Goal: Communication & Community: Share content

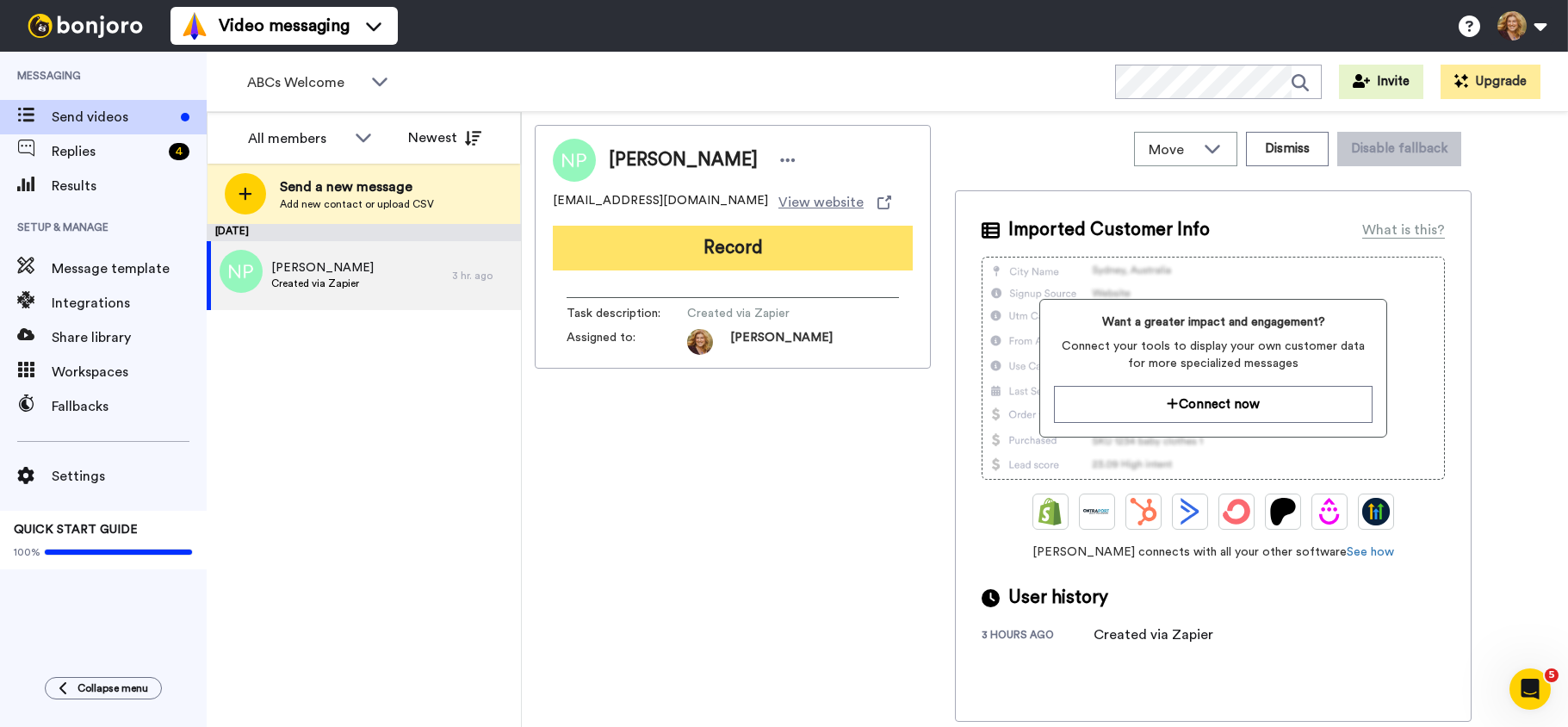
click at [692, 240] on button "Record" at bounding box center [733, 247] width 360 height 45
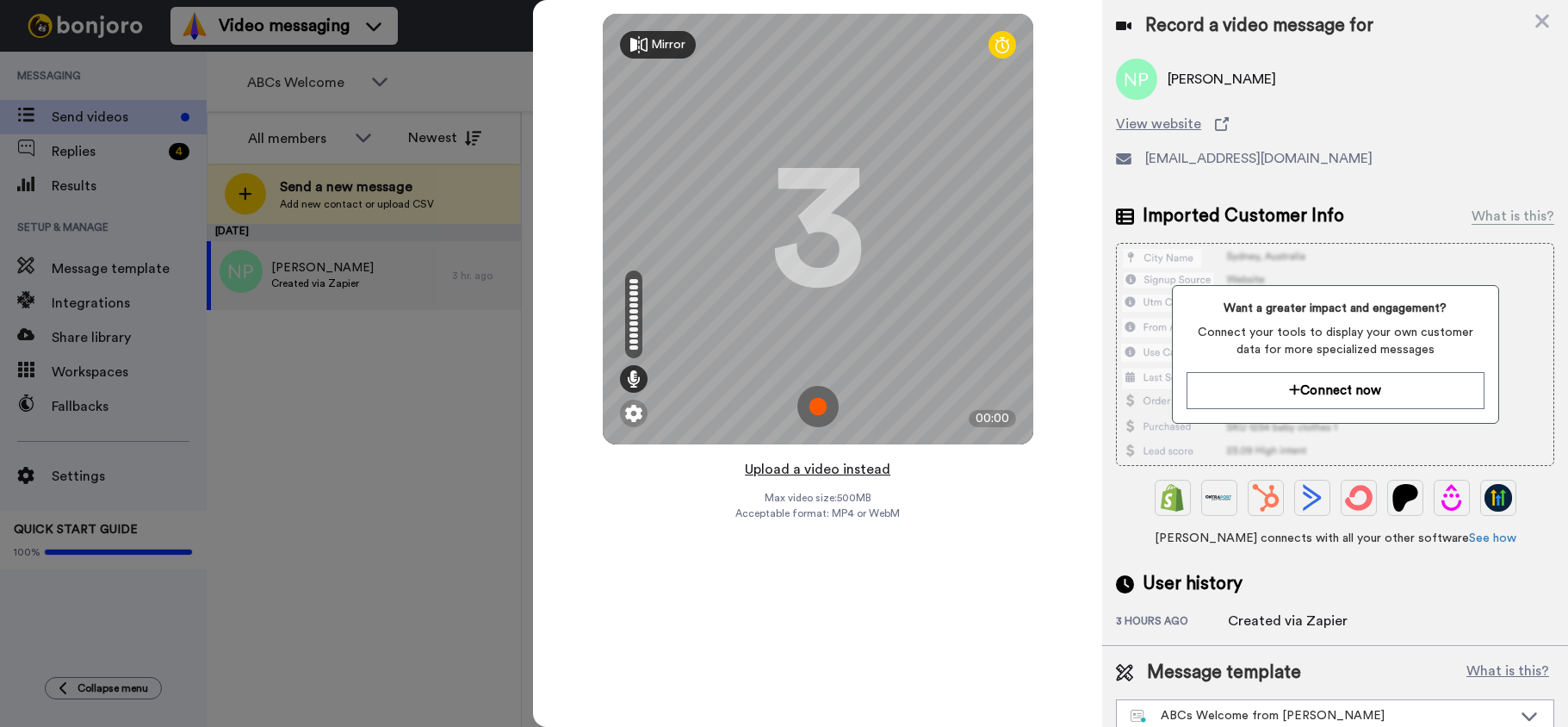
click at [813, 473] on button "Upload a video instead" at bounding box center [817, 470] width 156 height 22
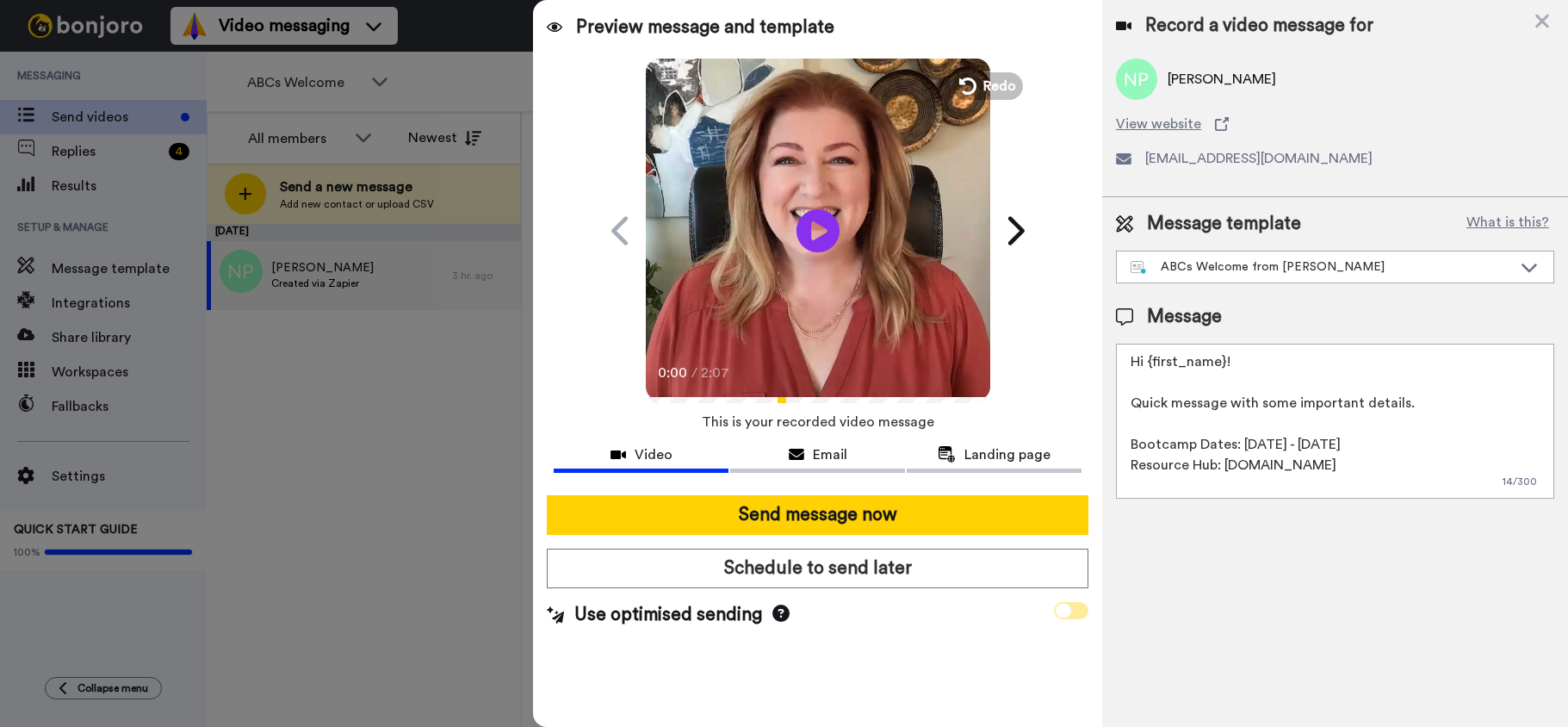
click at [1078, 611] on span at bounding box center [1071, 610] width 35 height 17
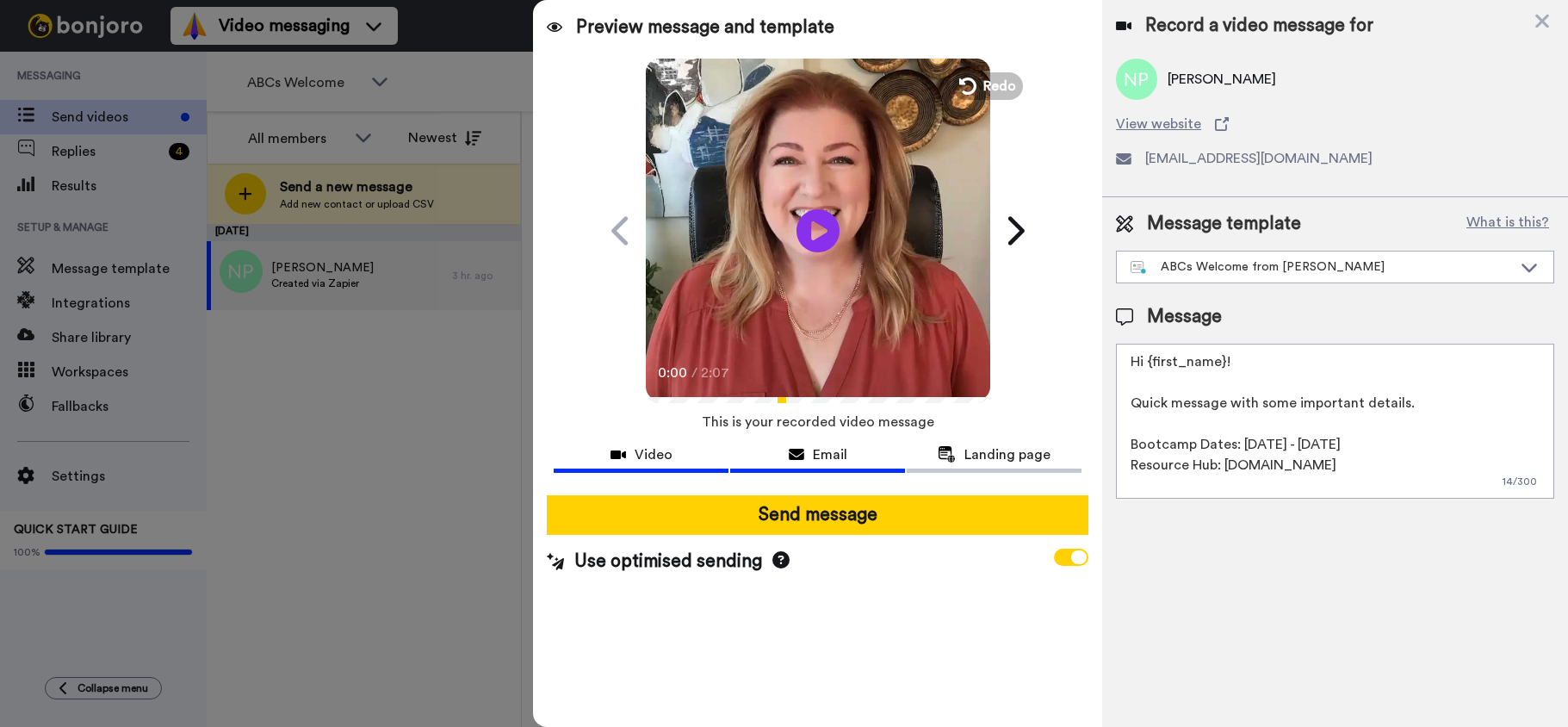
click at [837, 461] on span "Email" at bounding box center [830, 455] width 35 height 21
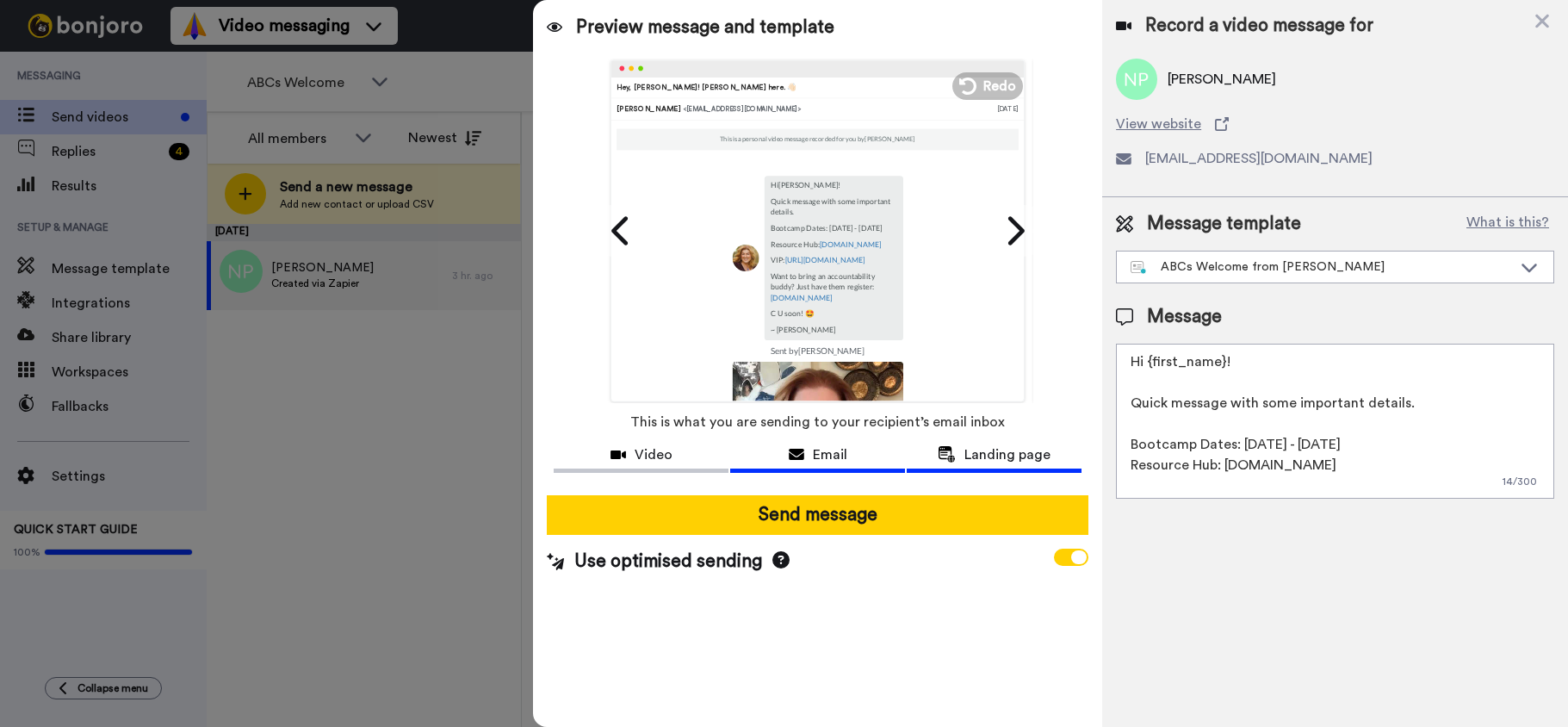
click at [1020, 453] on span "Landing page" at bounding box center [1008, 455] width 86 height 21
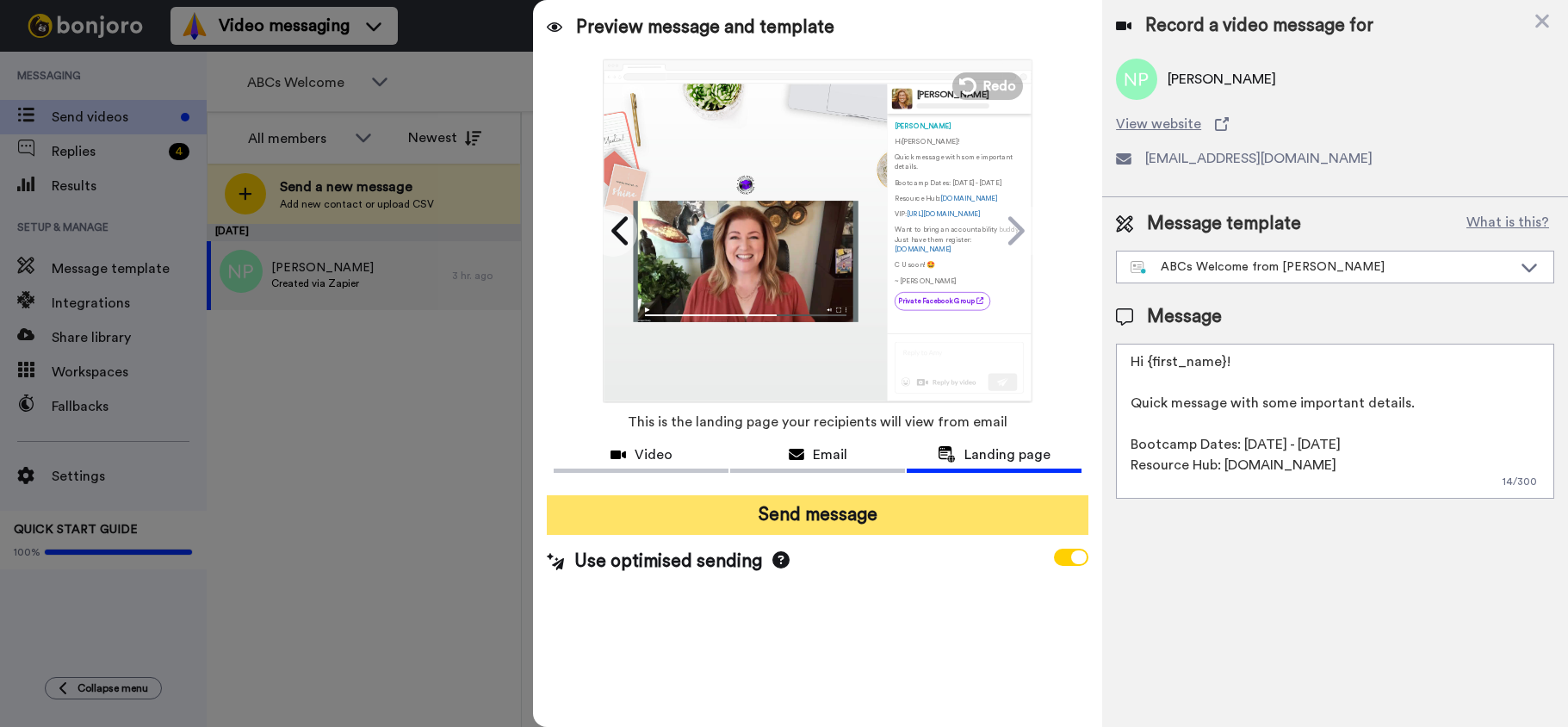
click at [820, 516] on button "Send message" at bounding box center [817, 516] width 541 height 40
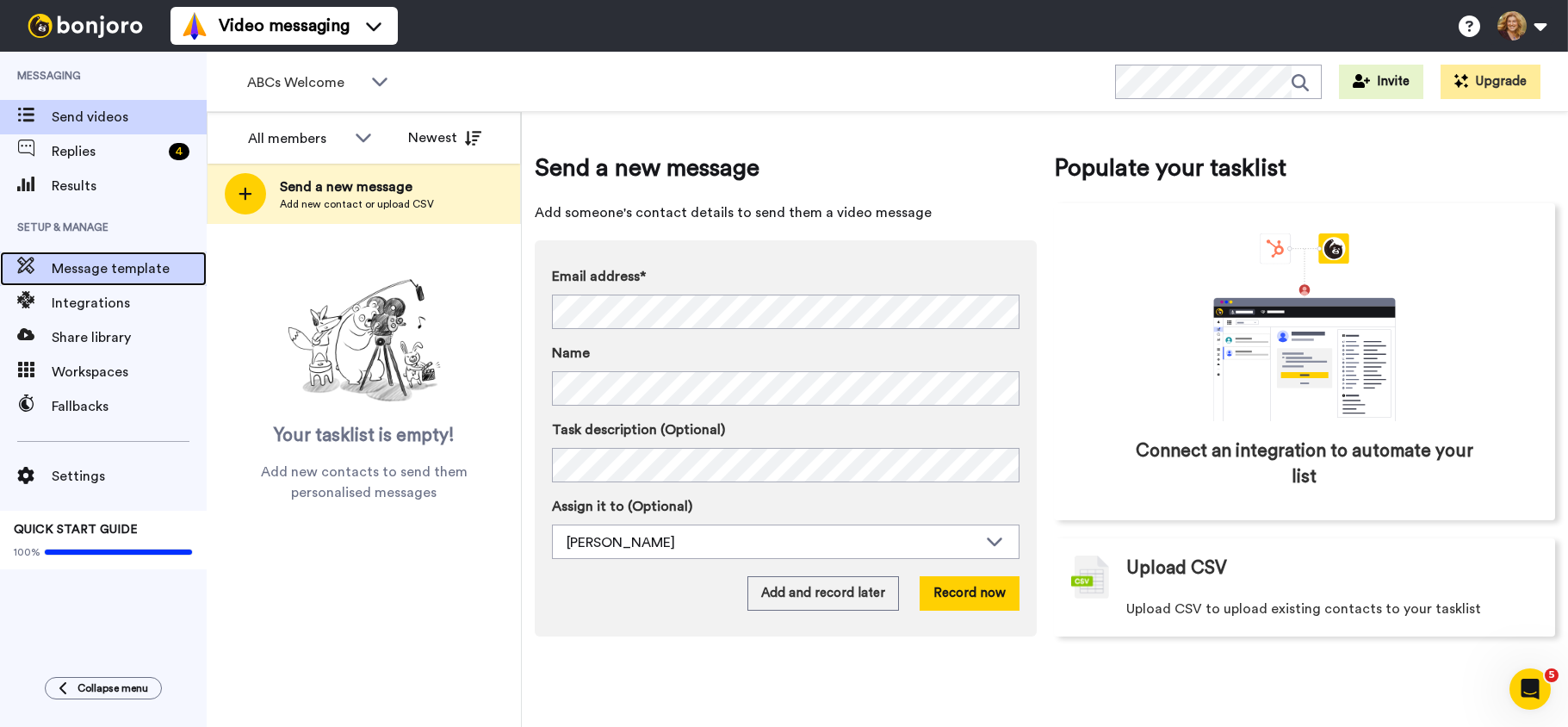
click at [123, 267] on span "Message template" at bounding box center [130, 268] width 156 height 21
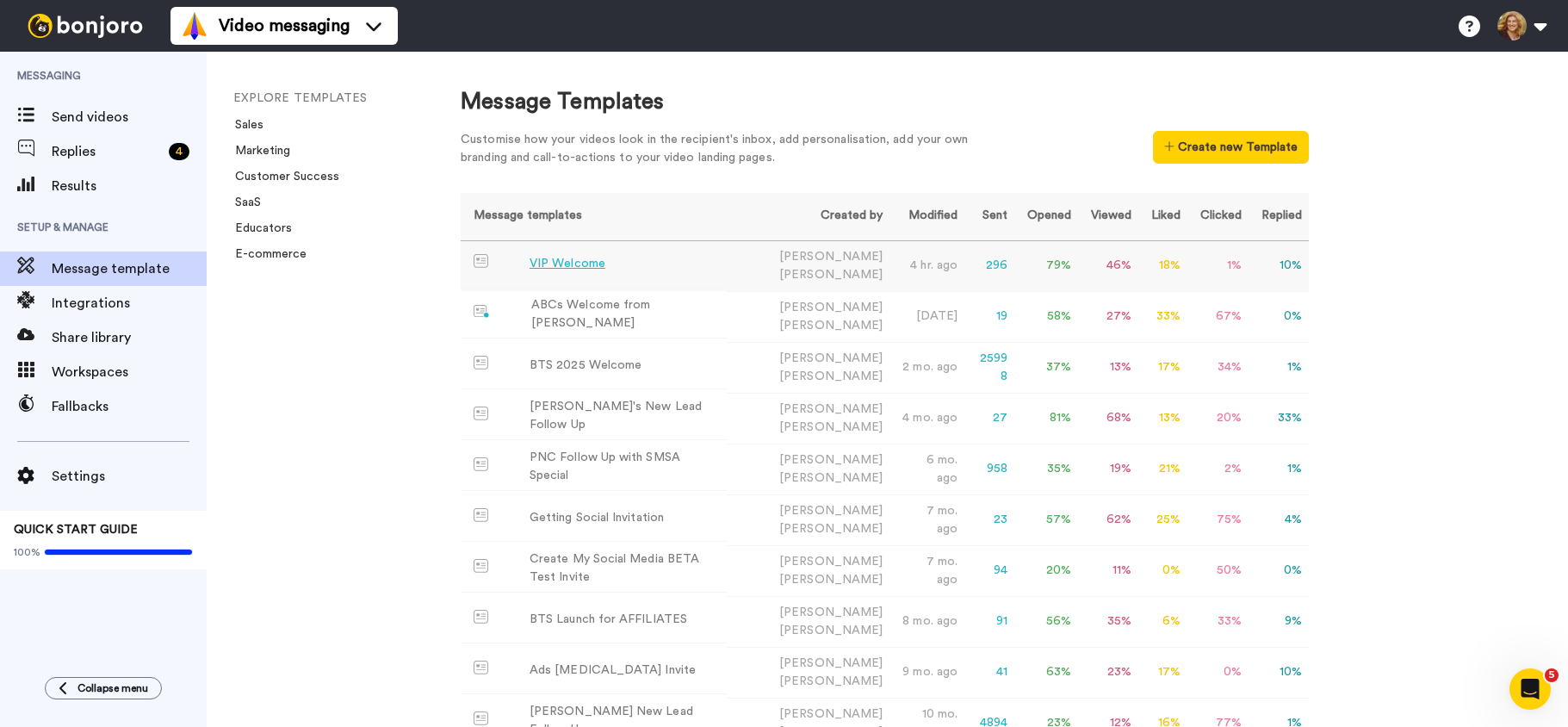
click at [574, 263] on div "VIP Welcome" at bounding box center [567, 264] width 76 height 18
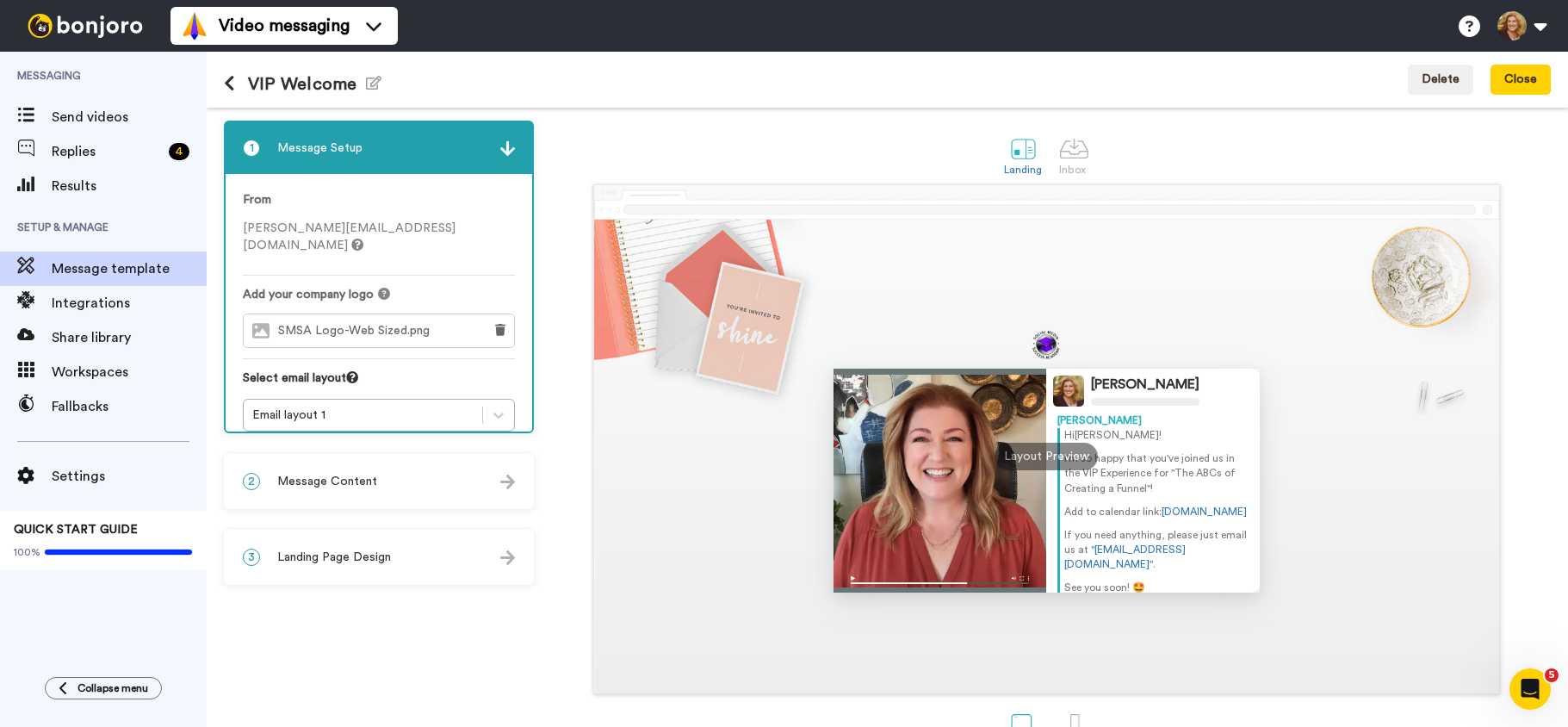
click at [354, 484] on span "Message Content" at bounding box center [327, 481] width 100 height 17
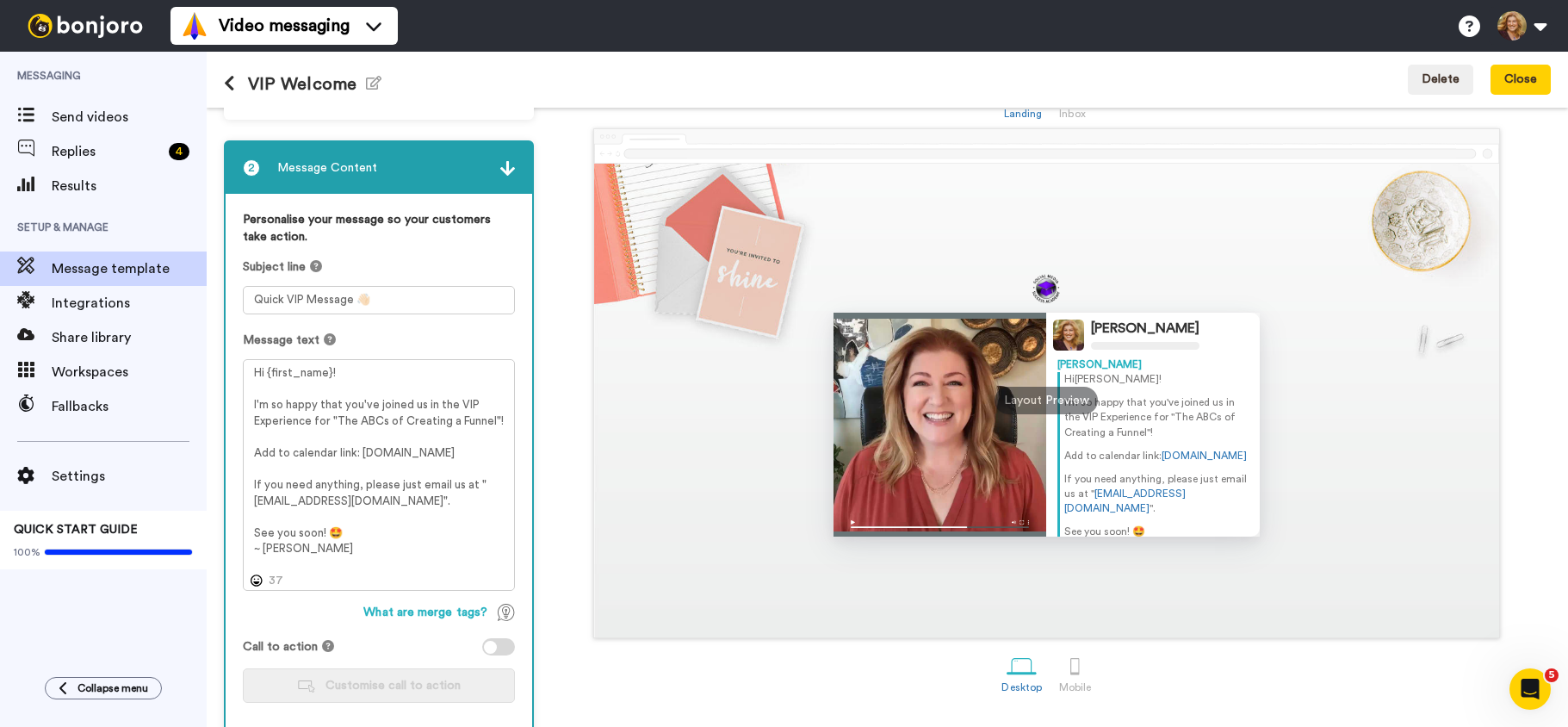
scroll to position [63, 0]
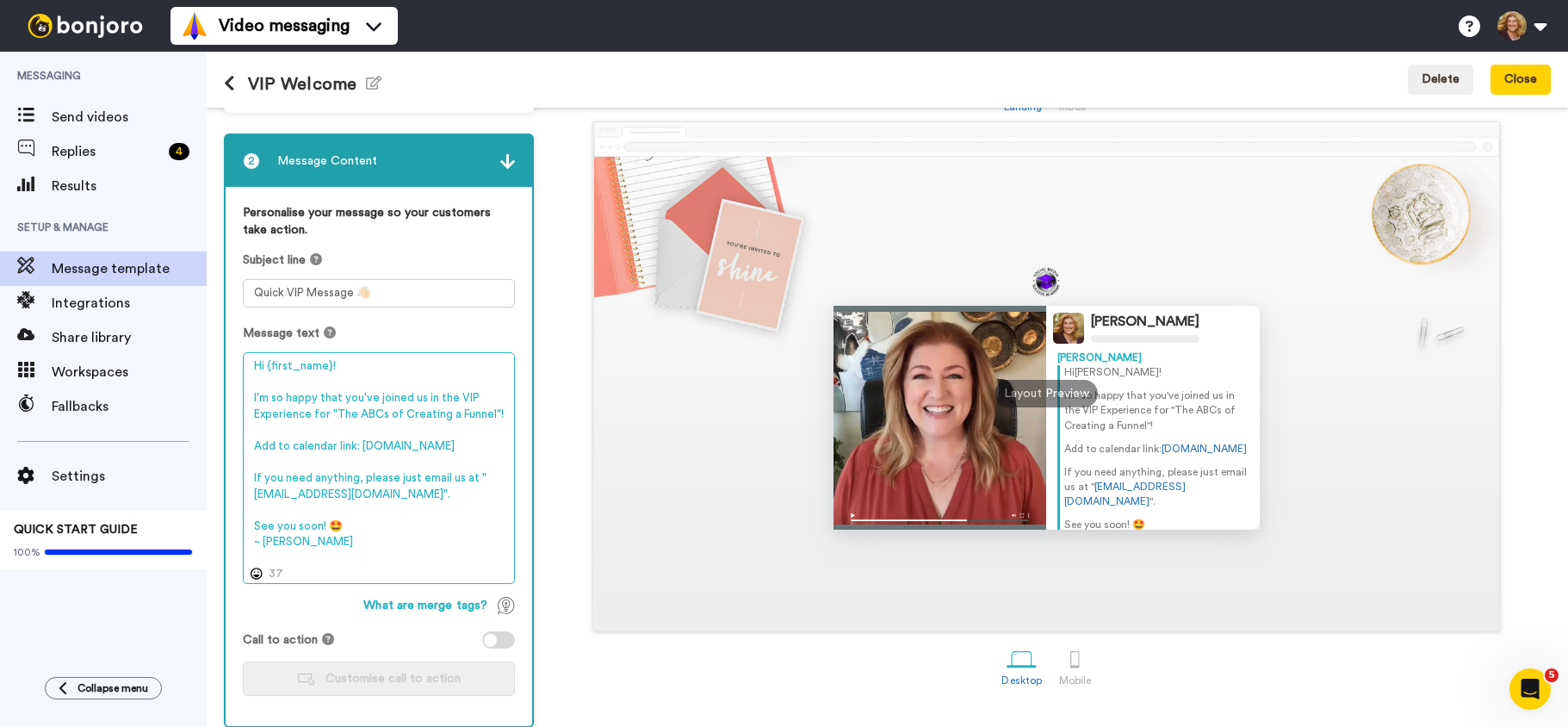
drag, startPoint x: 355, startPoint y: 447, endPoint x: 247, endPoint y: 449, distance: 108.0
click at [247, 449] on textarea "Hi {first_name}! I'm so happy that you've joined us in the VIP Experience for "…" at bounding box center [379, 468] width 272 height 231
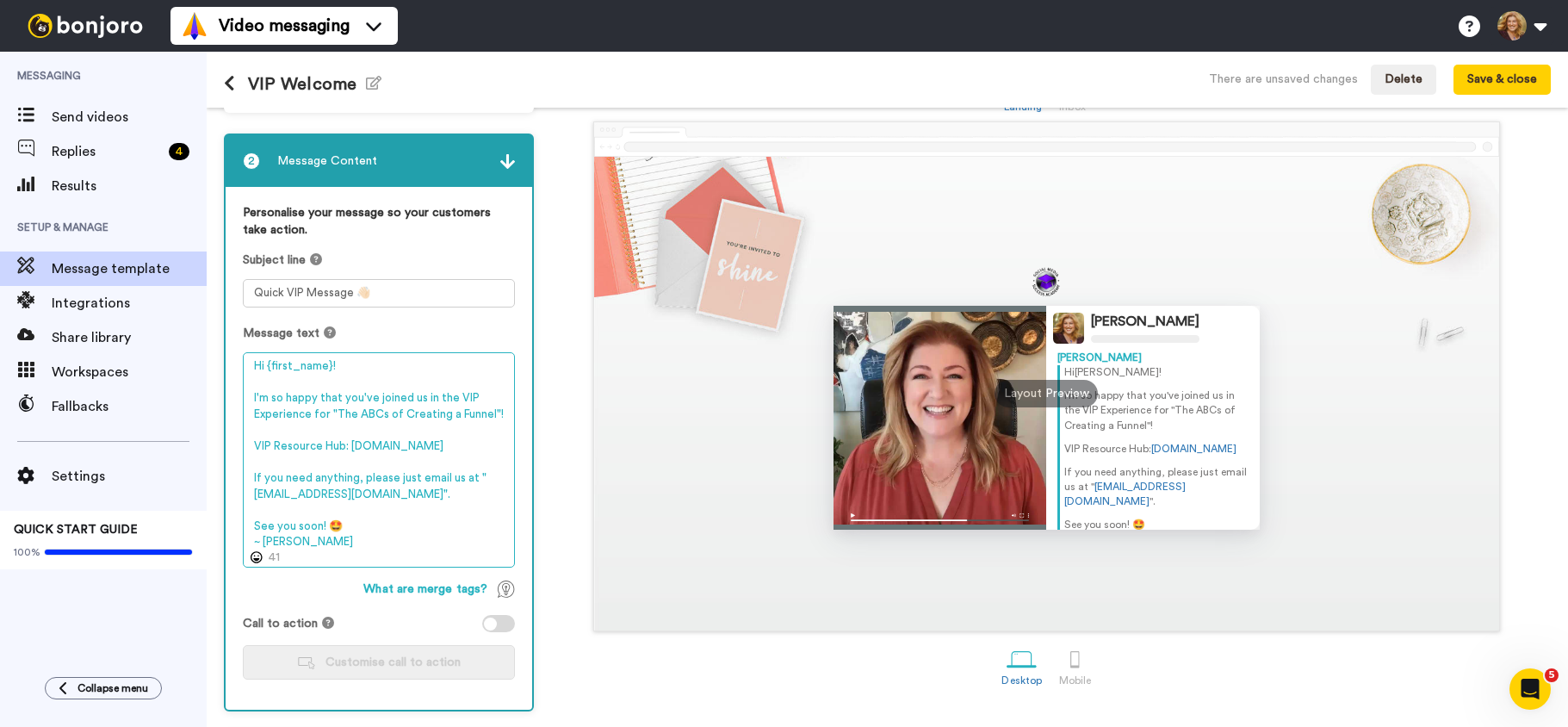
click at [399, 448] on textarea "Hi {first_name}! I'm so happy that you've joined us in the VIP Experience for "…" at bounding box center [379, 460] width 272 height 215
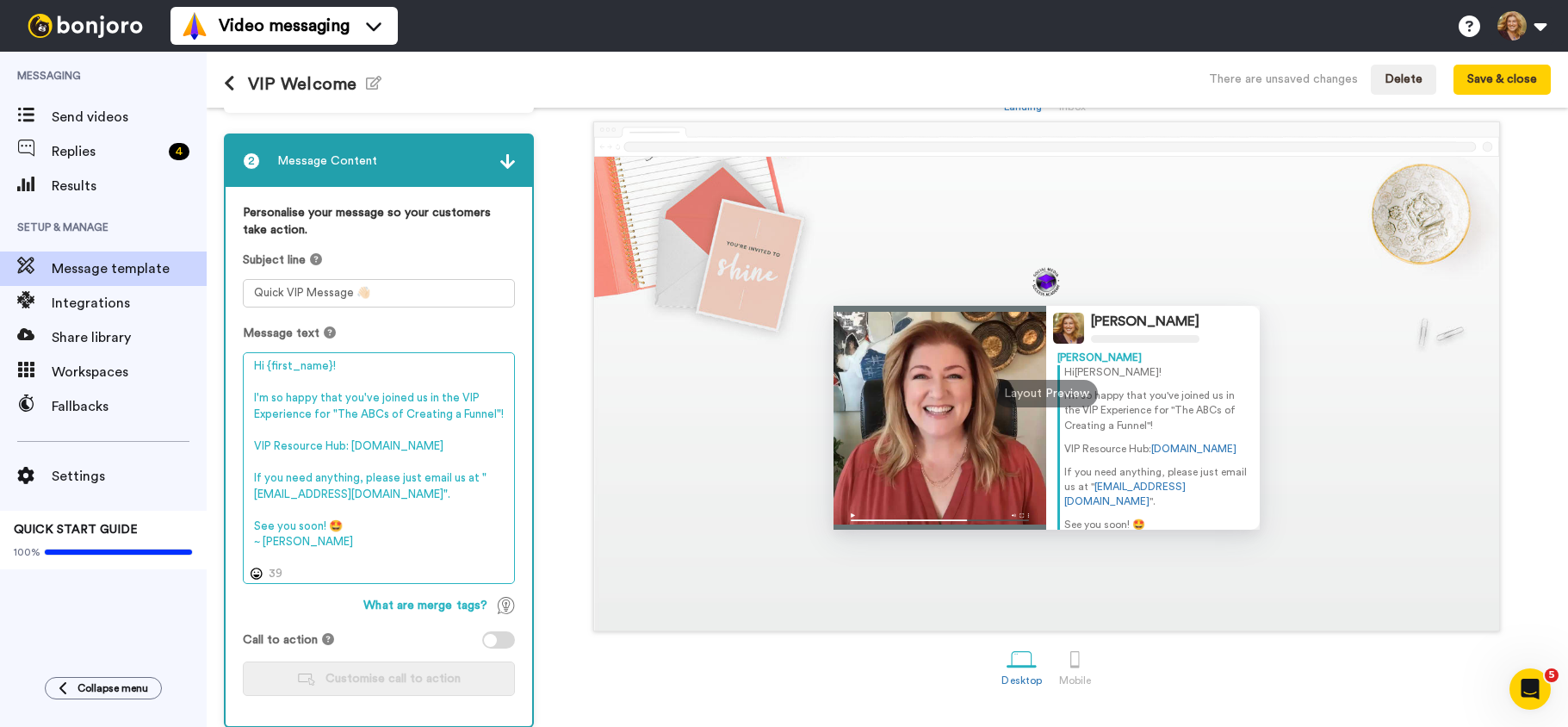
click at [460, 453] on textarea "Hi {first_name}! I'm so happy that you've joined us in the VIP Experience for "…" at bounding box center [379, 468] width 272 height 231
drag, startPoint x: 437, startPoint y: 461, endPoint x: 256, endPoint y: 470, distance: 181.2
click at [256, 470] on textarea "Hi {first_name}! I'm so happy that you've joined us in the VIP Experience for "…" at bounding box center [379, 468] width 272 height 231
click at [342, 444] on textarea "Hi {first_name}! I'm so happy that you've joined us in the VIP Experience for "…" at bounding box center [379, 468] width 272 height 231
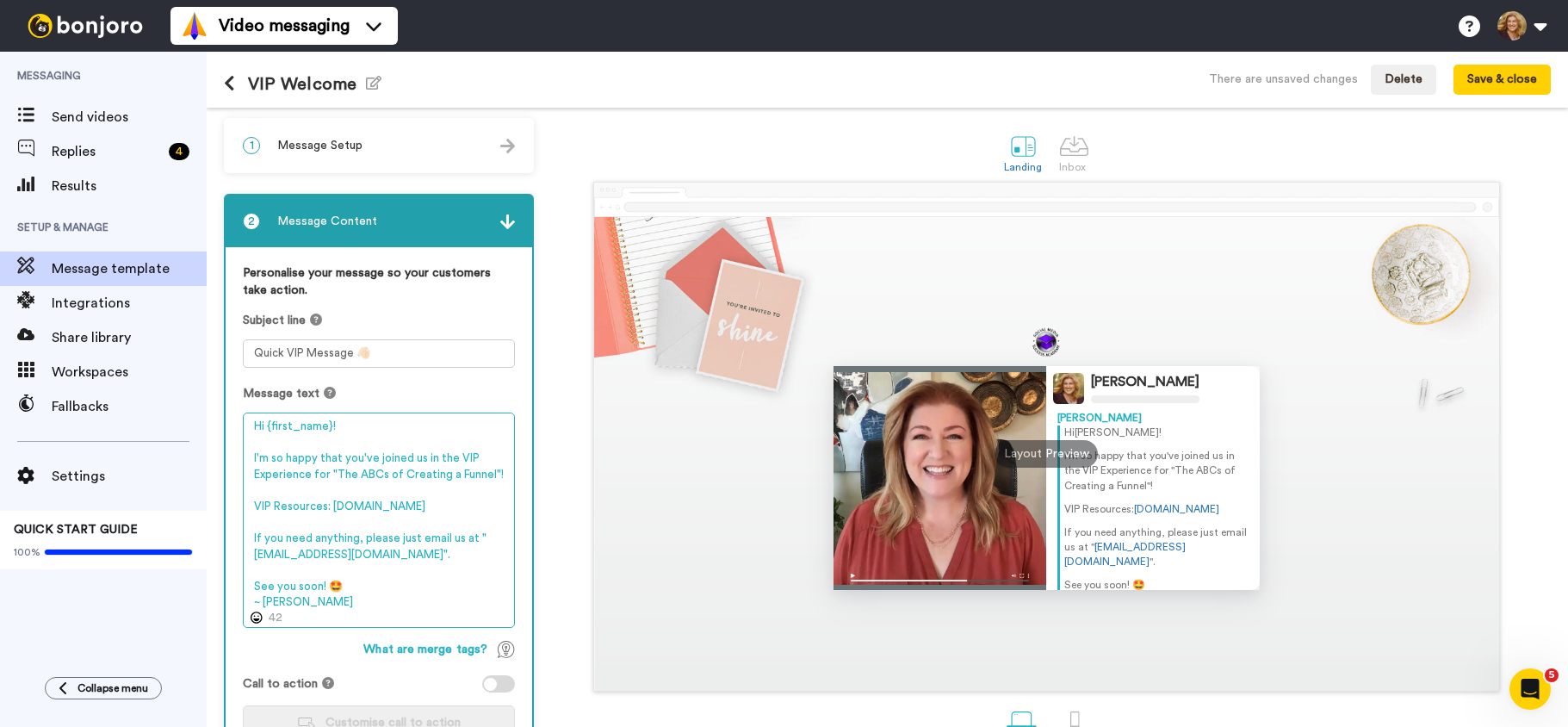
scroll to position [0, 0]
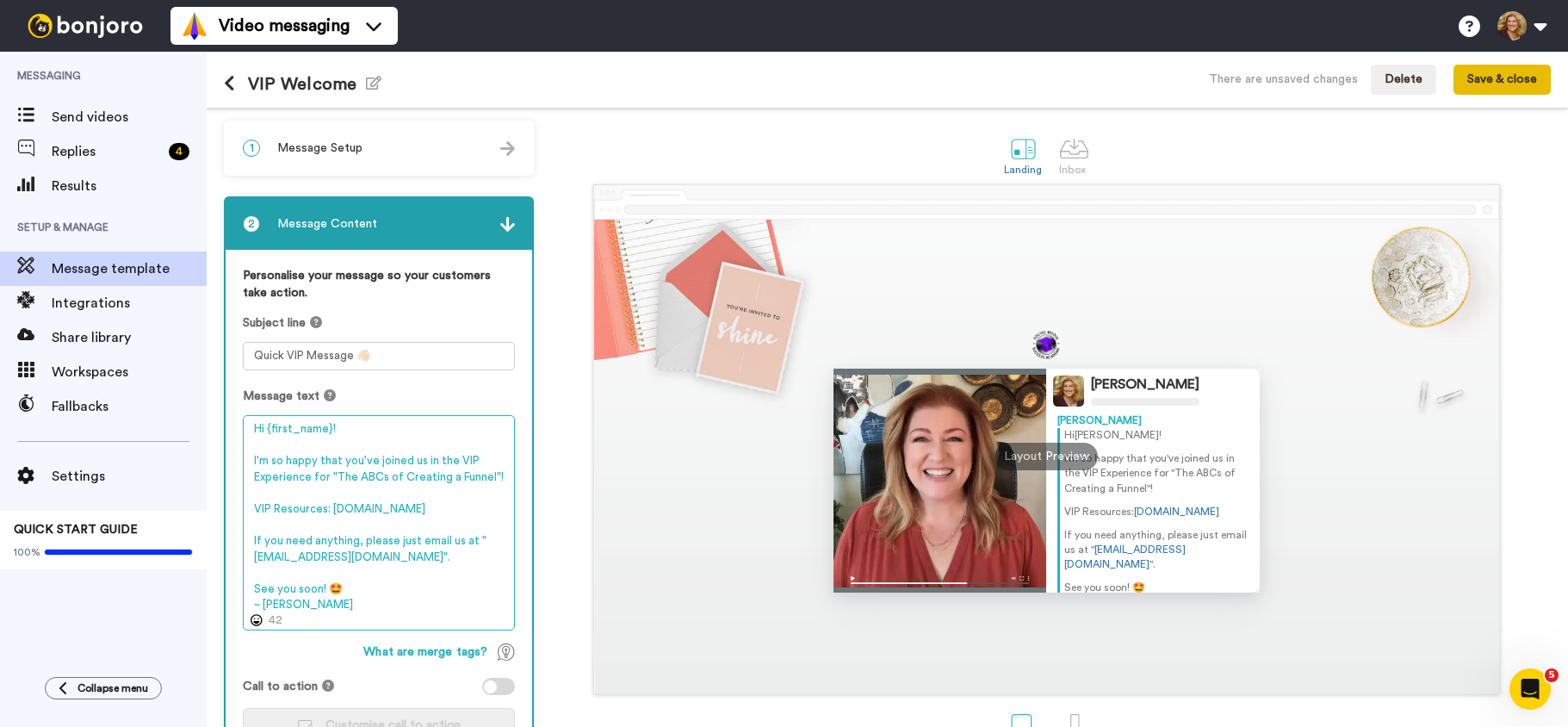
type textarea "Hi {first_name}! I'm so happy that you've joined us in the VIP Experience for "…"
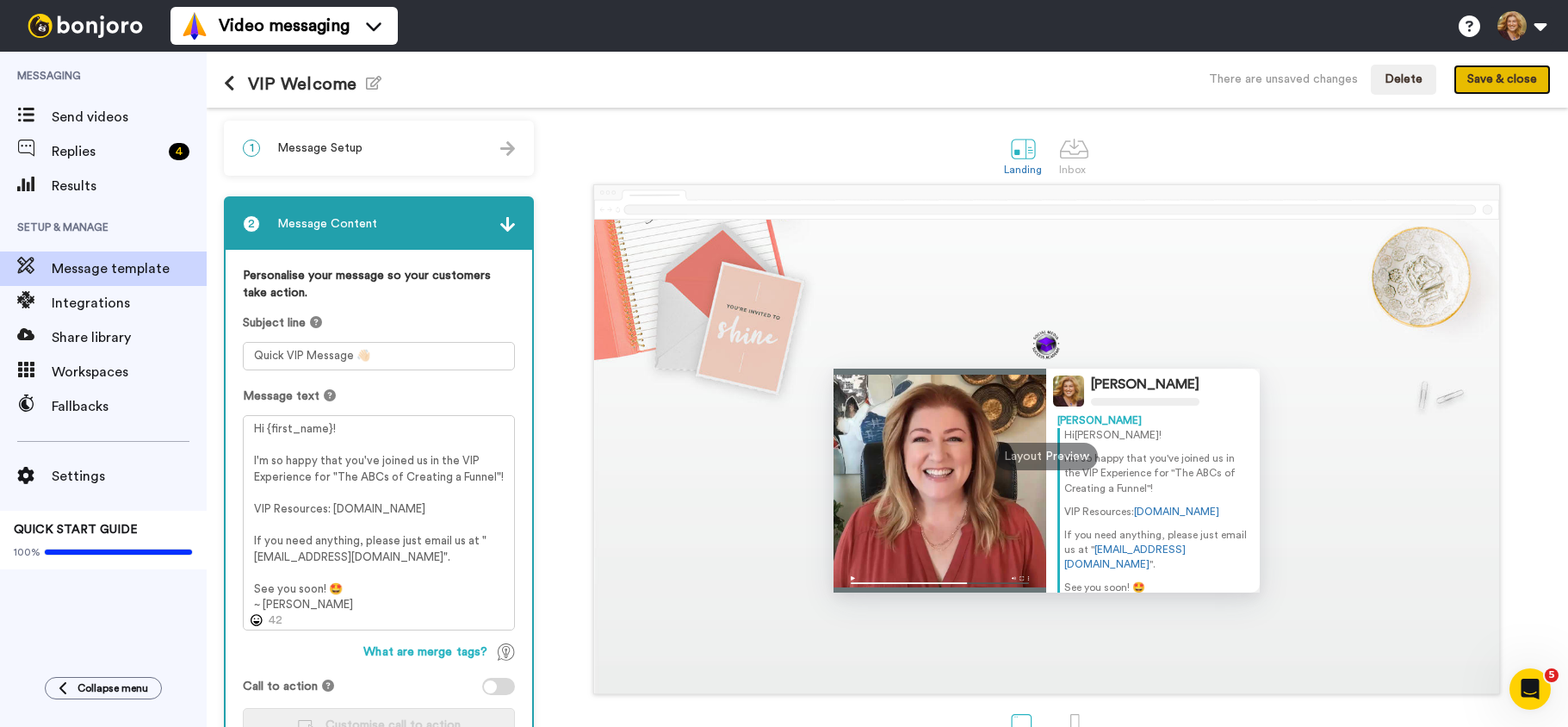
click at [1510, 78] on button "Save & close" at bounding box center [1502, 80] width 98 height 31
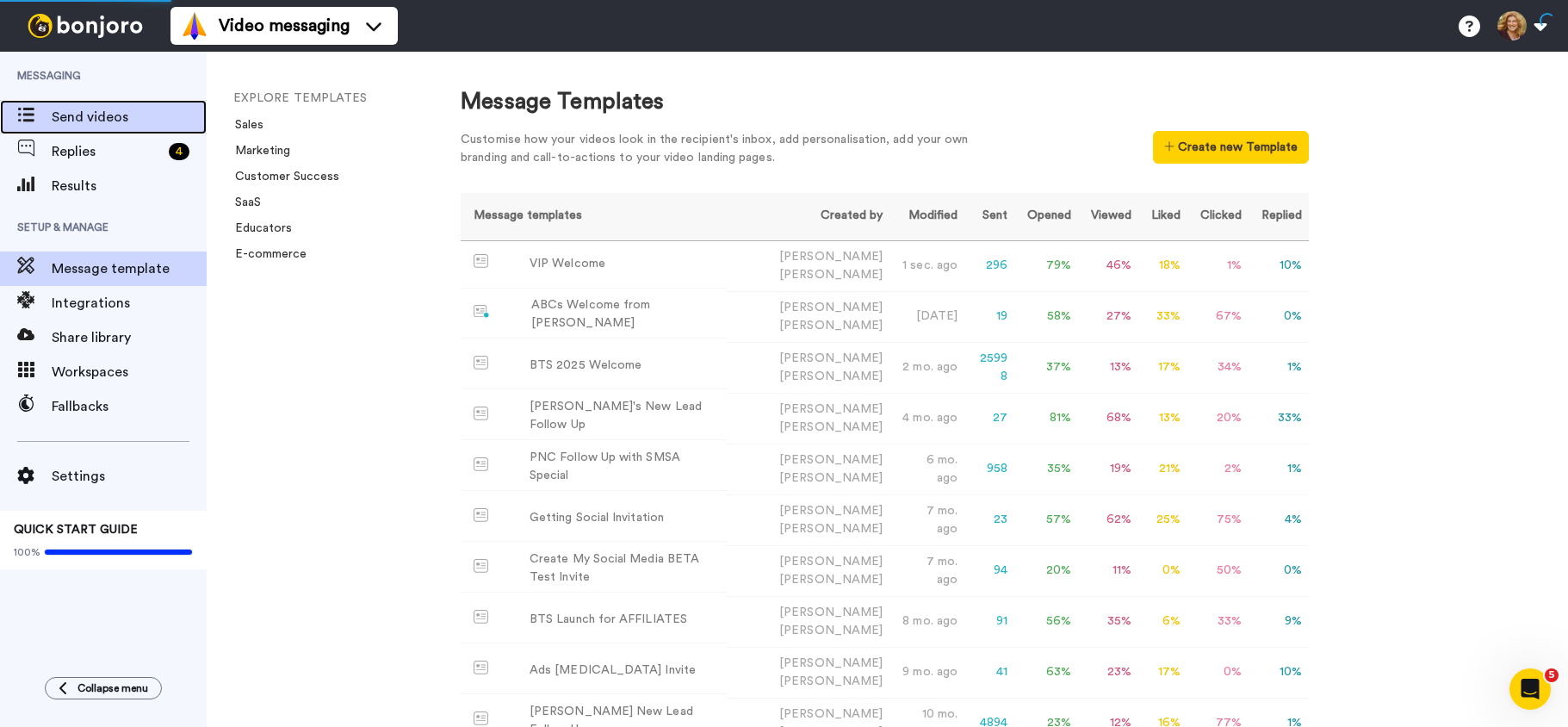
click at [99, 114] on span "Send videos" at bounding box center [130, 117] width 156 height 21
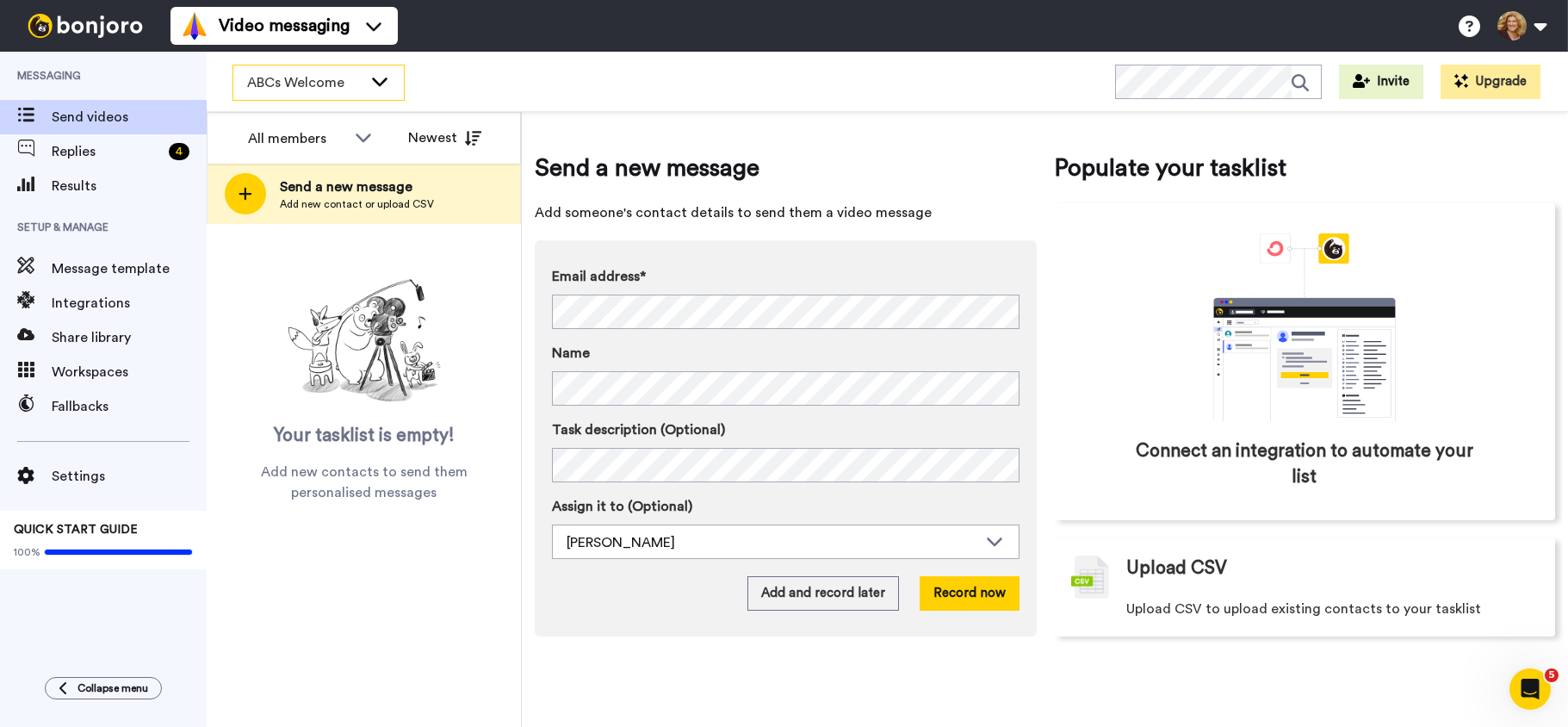
click at [375, 79] on icon at bounding box center [380, 82] width 16 height 9
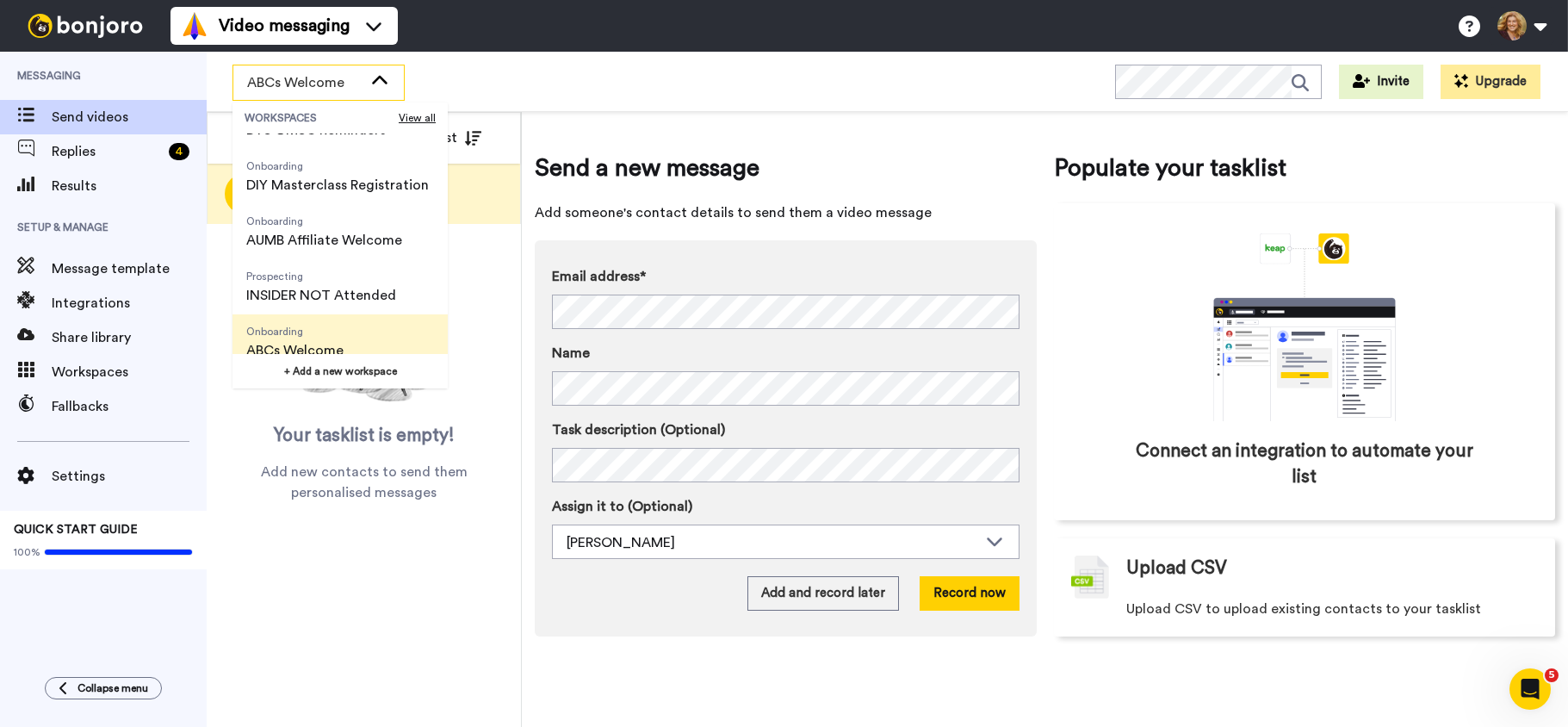
scroll to position [606, 0]
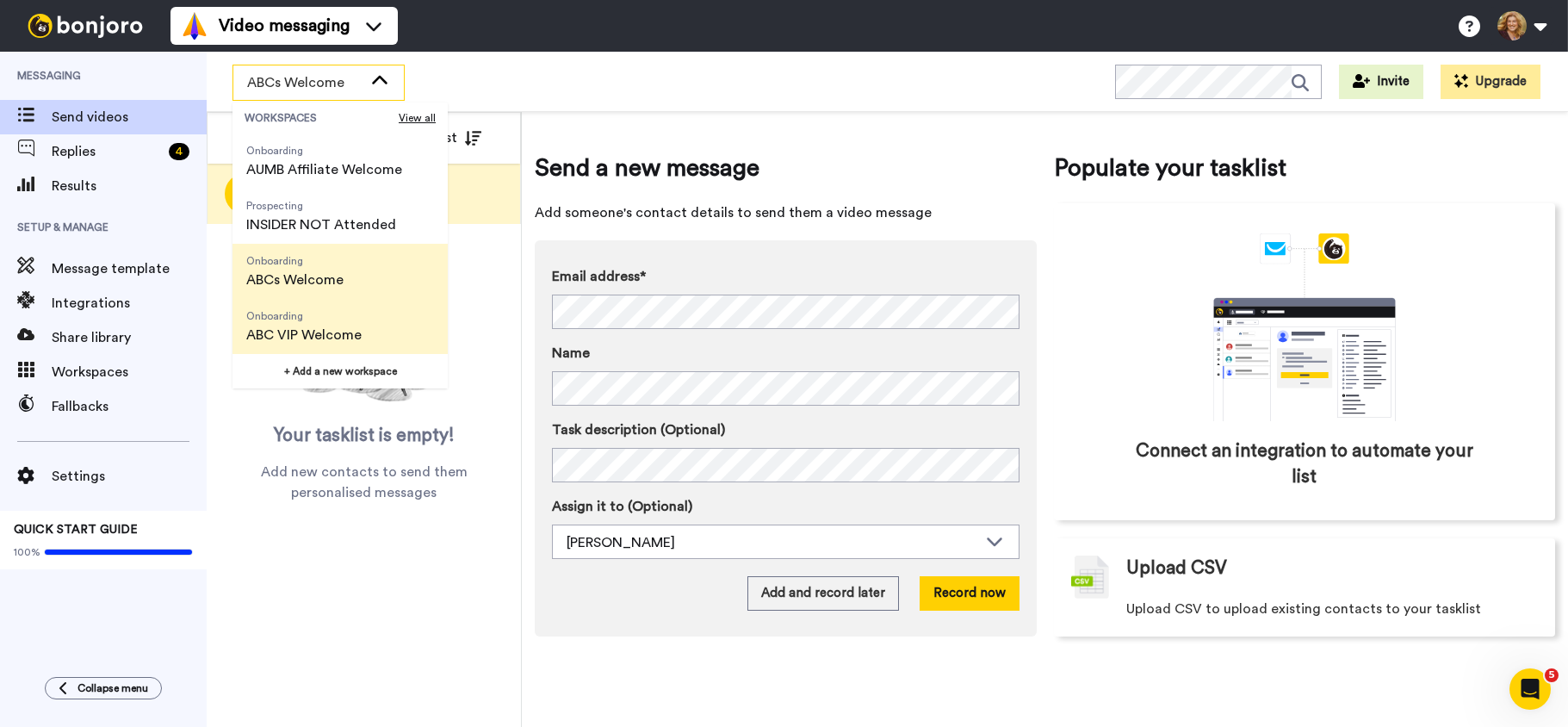
click at [348, 326] on span "ABC VIP Welcome" at bounding box center [304, 335] width 116 height 21
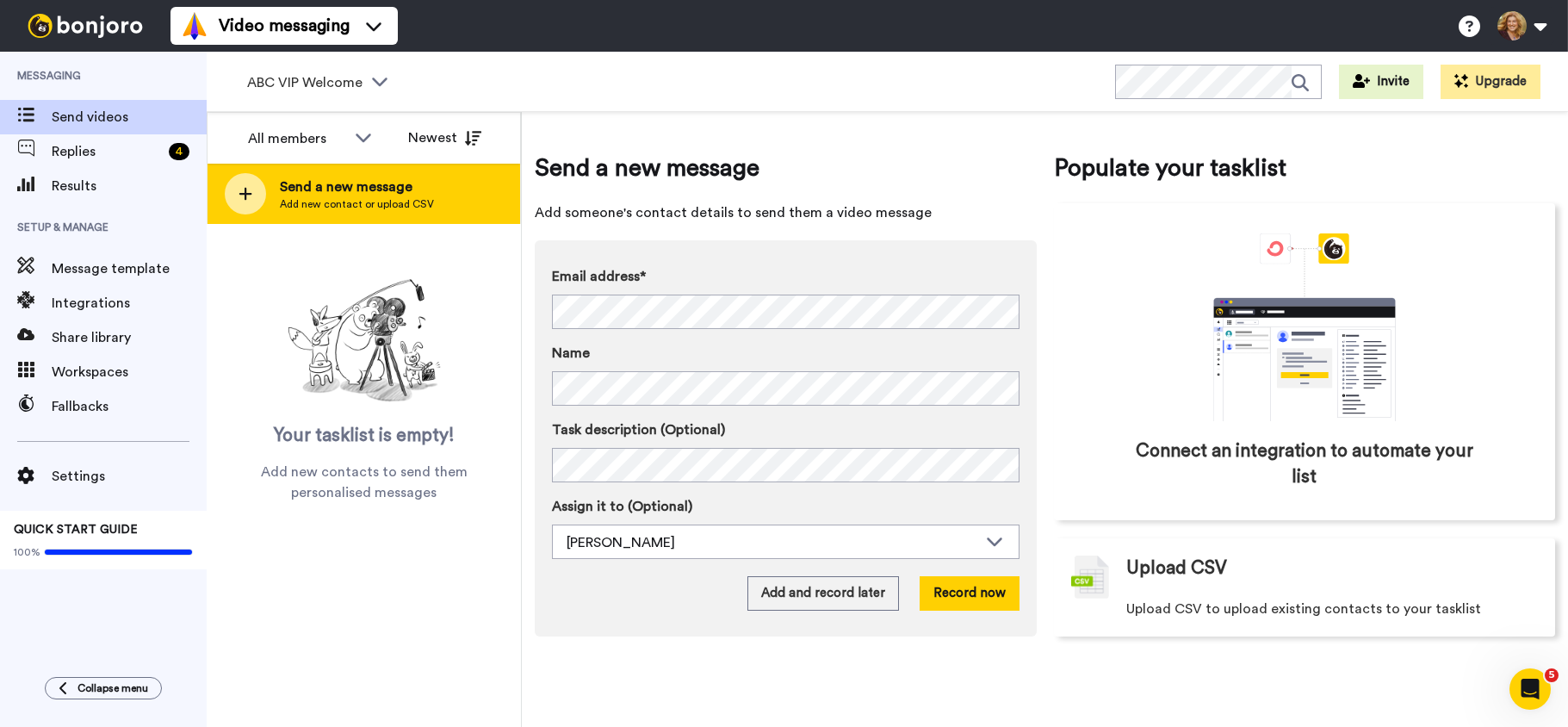
click at [342, 187] on span "Send a new message" at bounding box center [357, 186] width 155 height 21
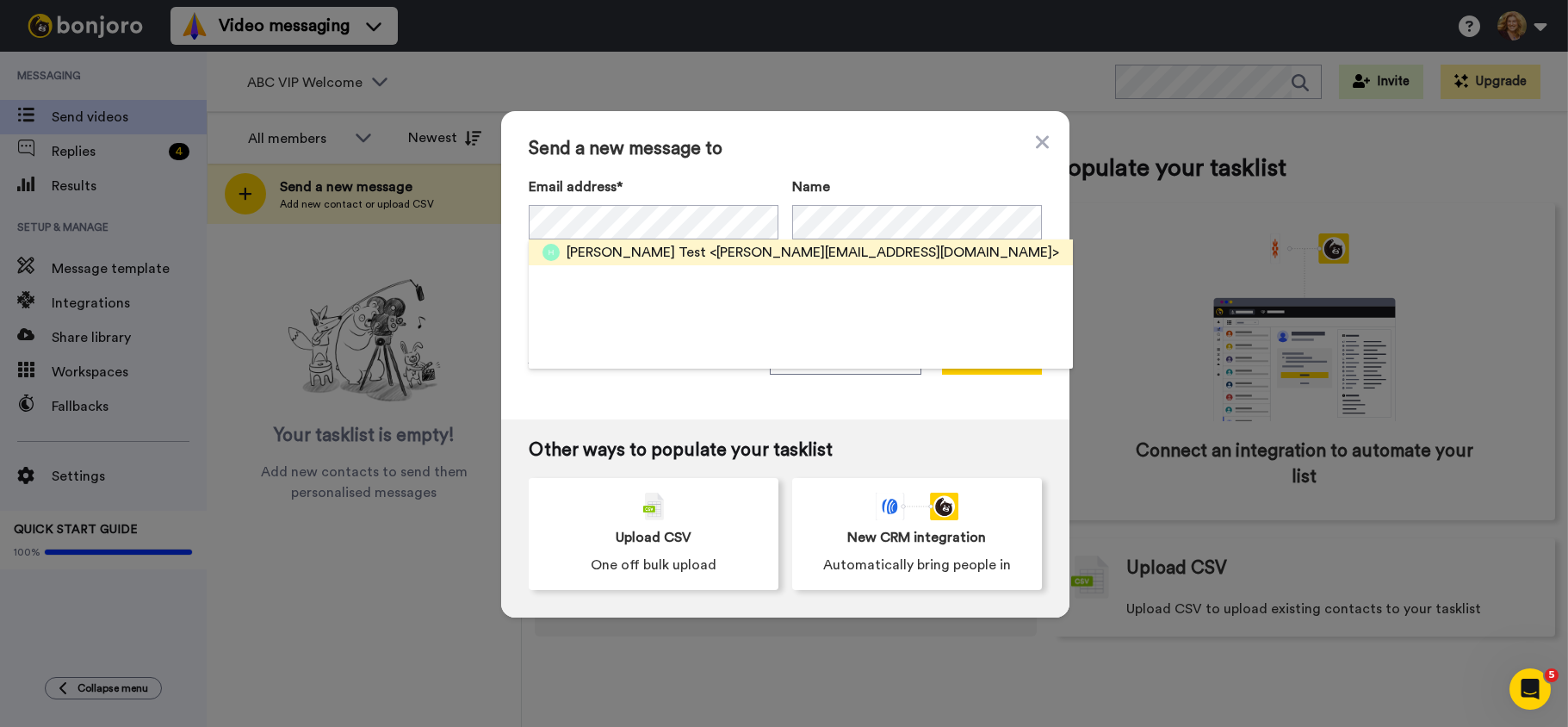
click at [618, 250] on span "[PERSON_NAME] Test" at bounding box center [636, 252] width 140 height 21
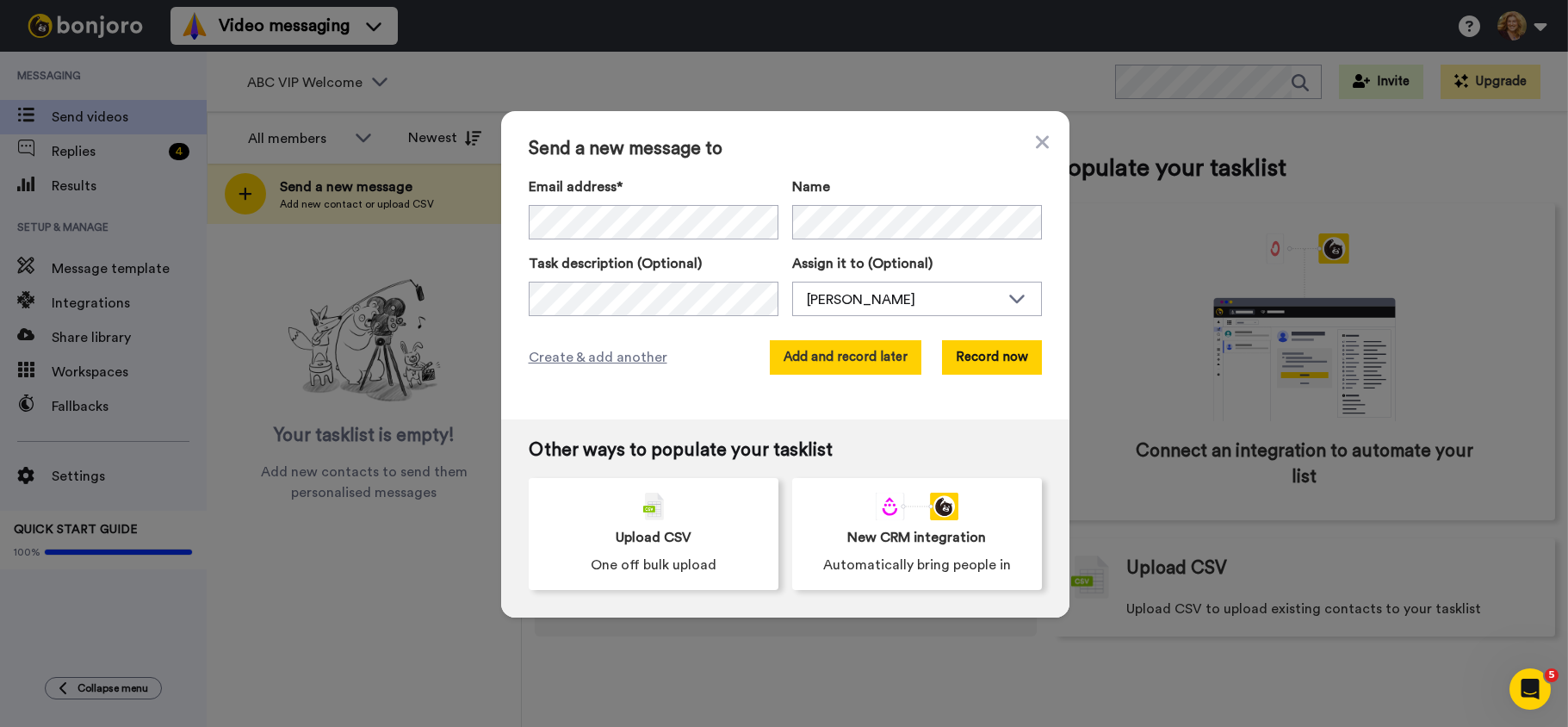
click at [871, 353] on button "Add and record later" at bounding box center [845, 357] width 152 height 35
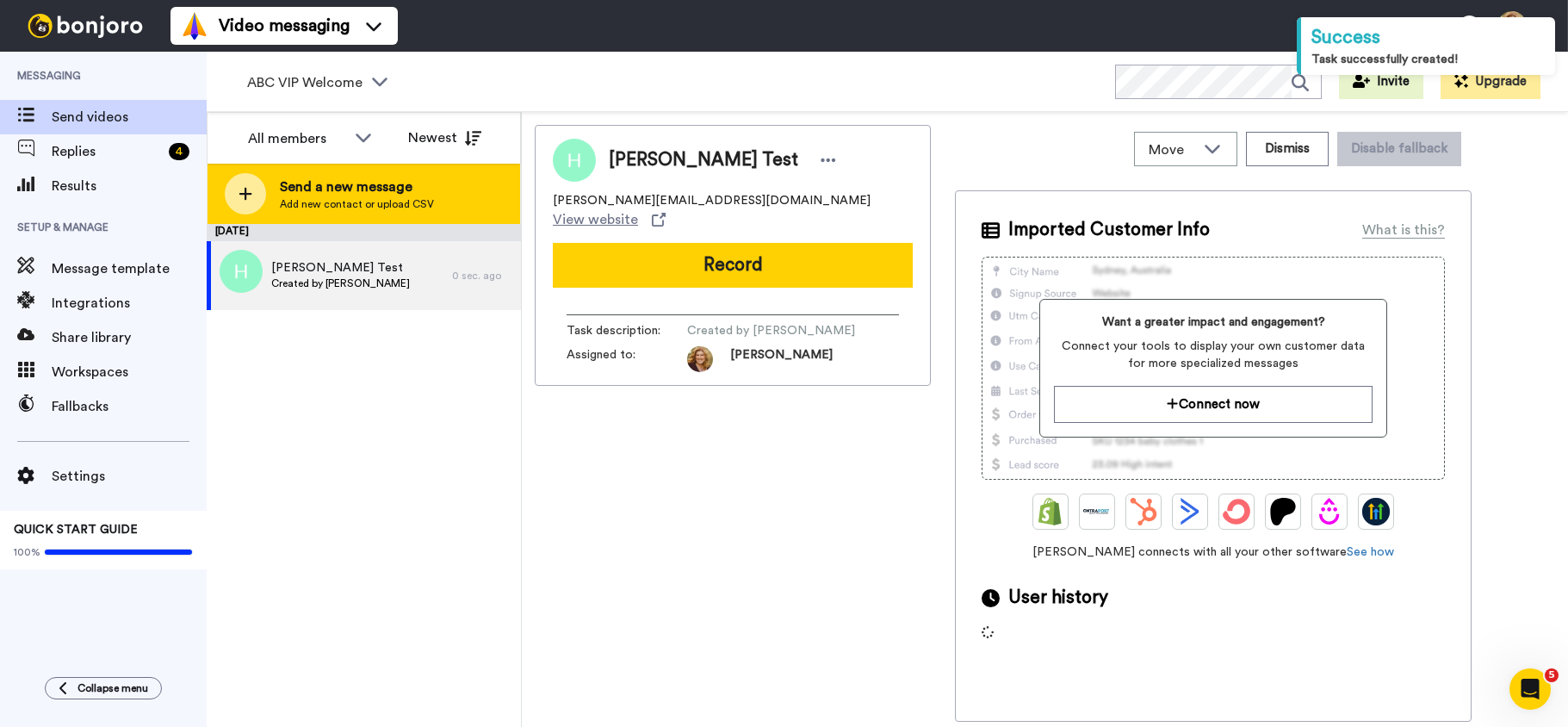
click at [370, 193] on span "Send a new message" at bounding box center [357, 186] width 155 height 21
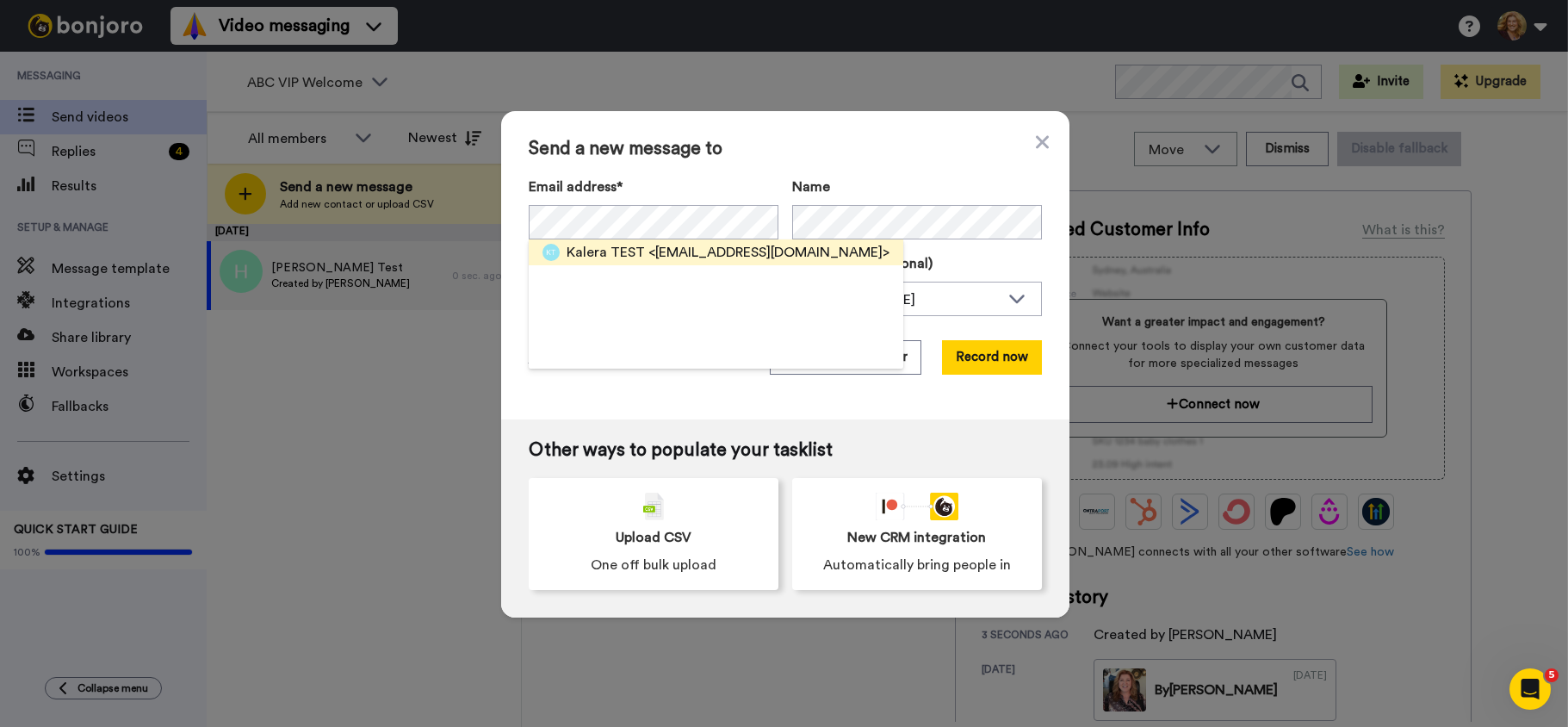
click at [617, 253] on span "Kalera TEST" at bounding box center [605, 252] width 79 height 21
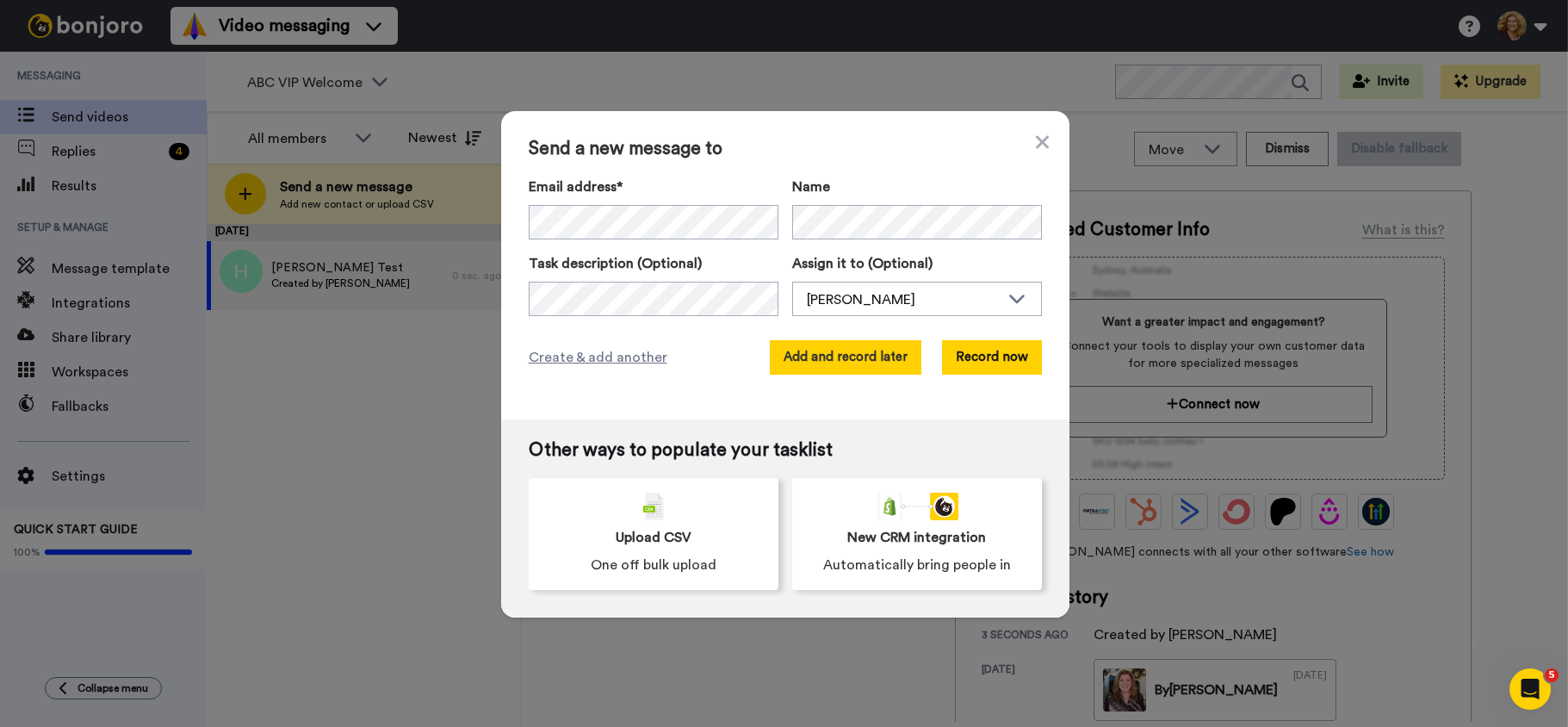
click at [871, 356] on button "Add and record later" at bounding box center [845, 357] width 152 height 35
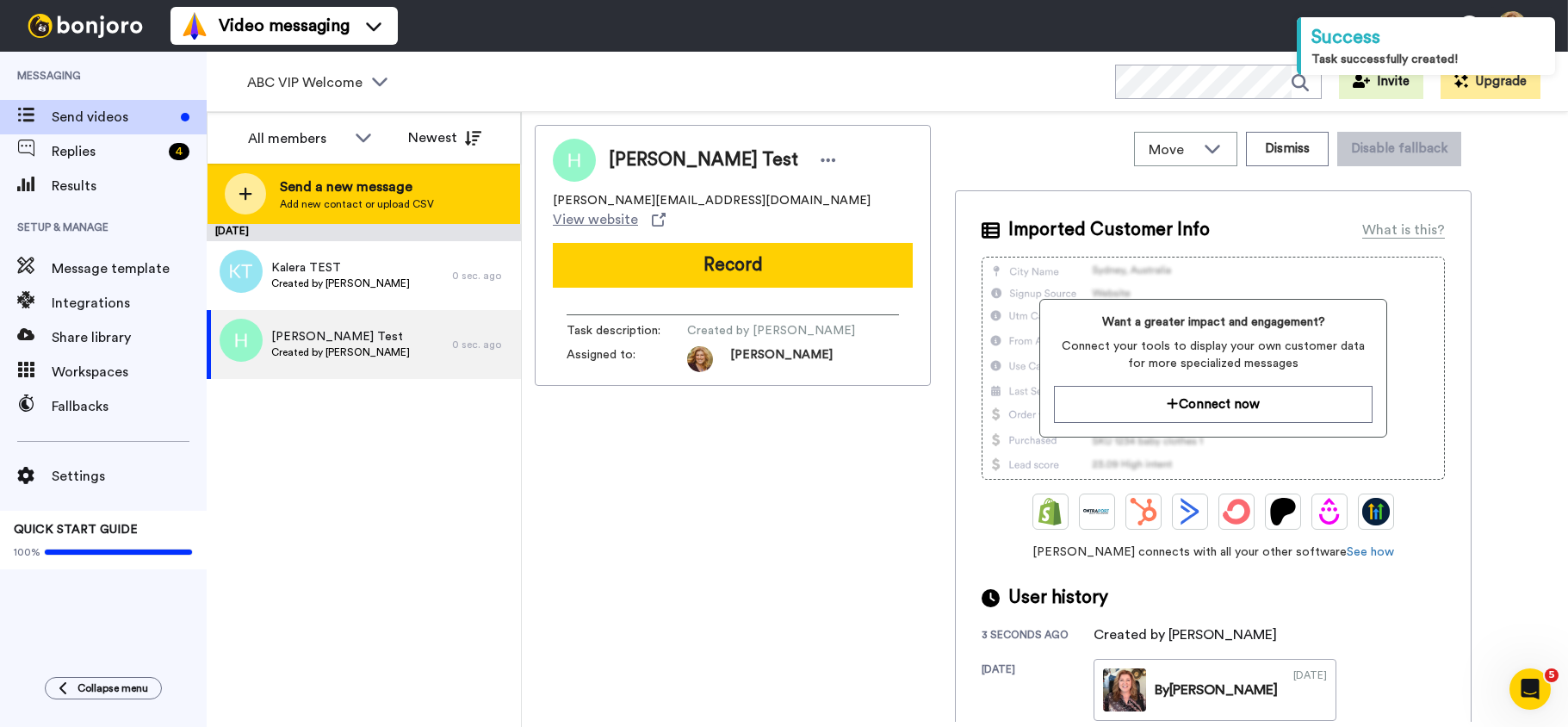
click at [368, 191] on span "Send a new message" at bounding box center [357, 186] width 155 height 21
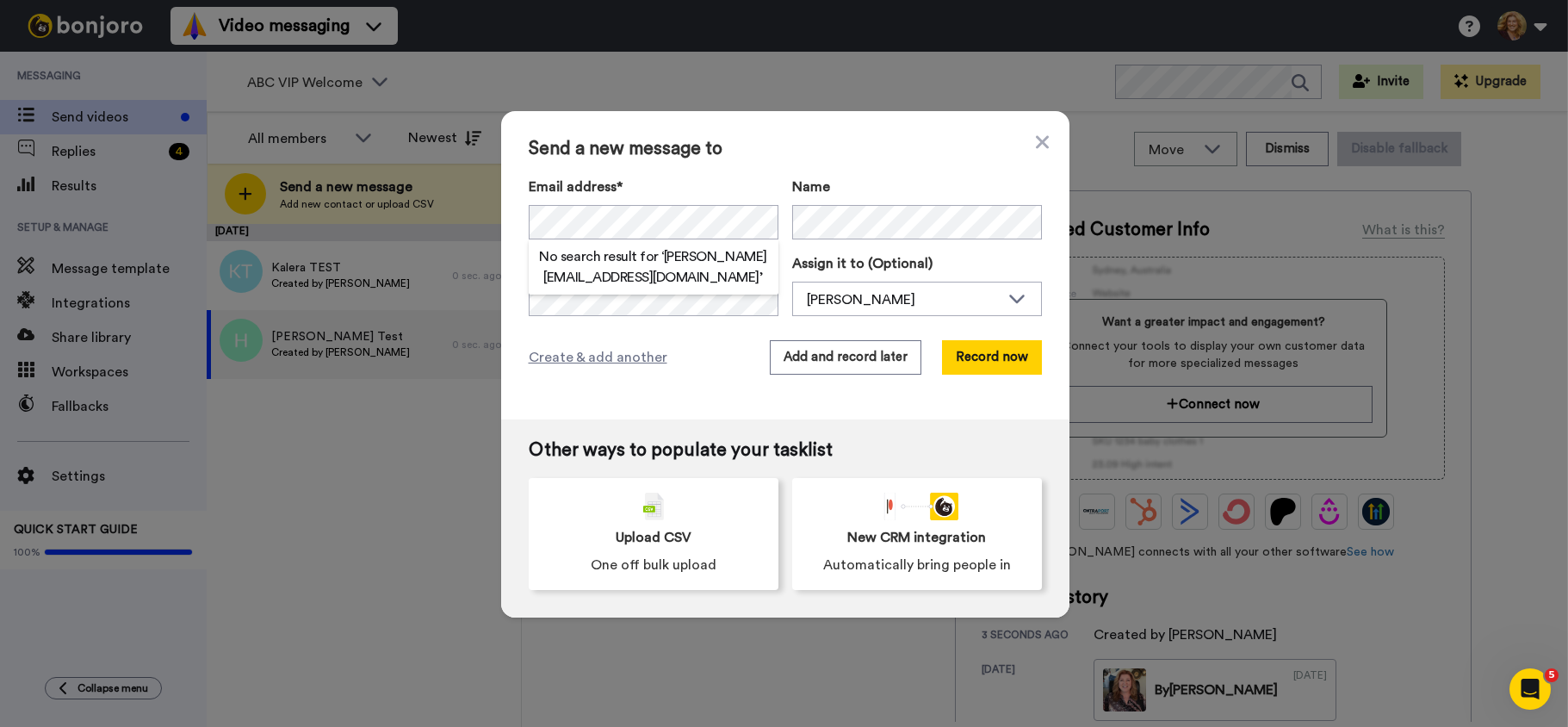
click at [635, 262] on h2 "No search result for ‘ kendra@ampupmybiz.com ’" at bounding box center [653, 266] width 250 height 41
click at [640, 275] on h2 "No search result for ‘ kendra@ampupmybiz.com ’" at bounding box center [653, 266] width 250 height 41
click at [661, 261] on h2 "No search result for ‘ kendra@ampupmybiz.com ’" at bounding box center [653, 266] width 250 height 41
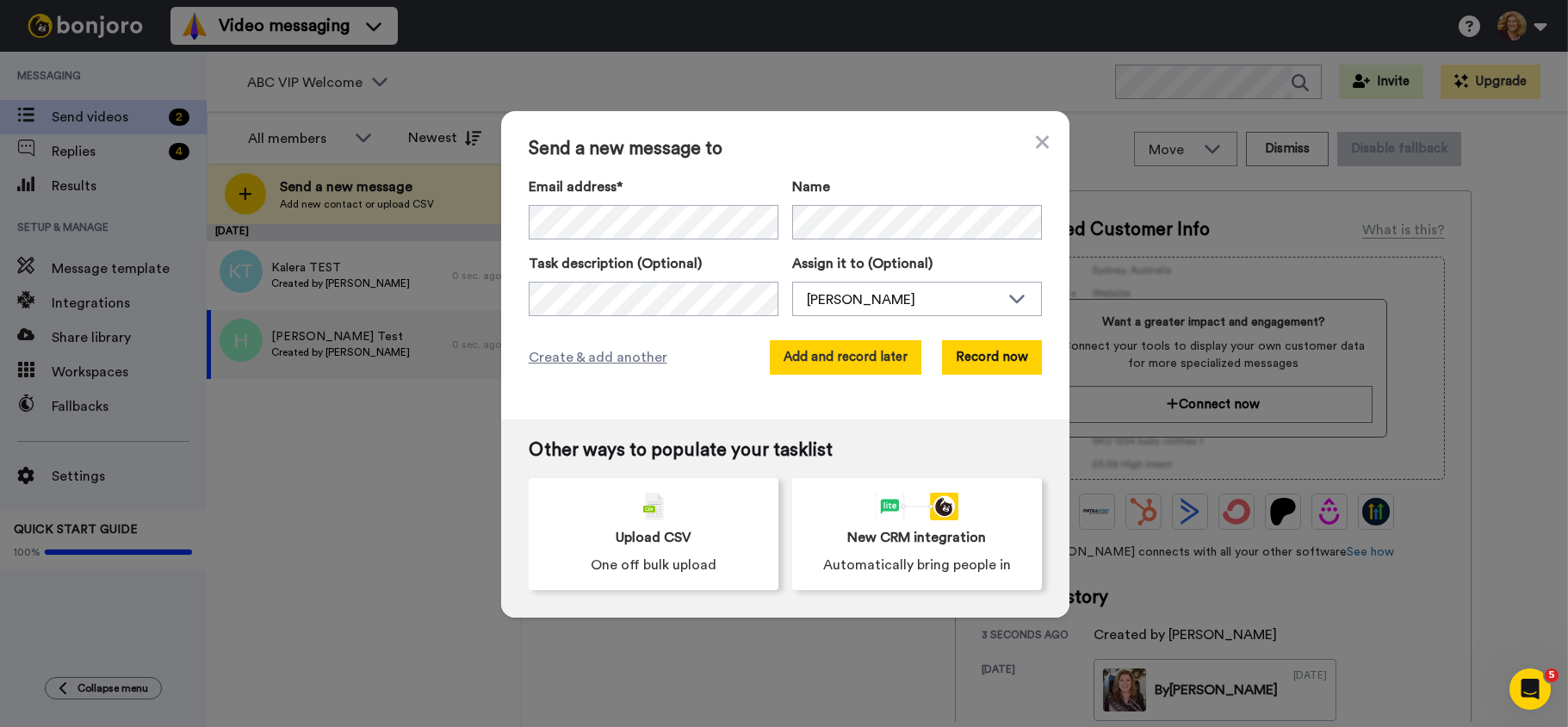
click at [854, 357] on button "Add and record later" at bounding box center [845, 357] width 152 height 35
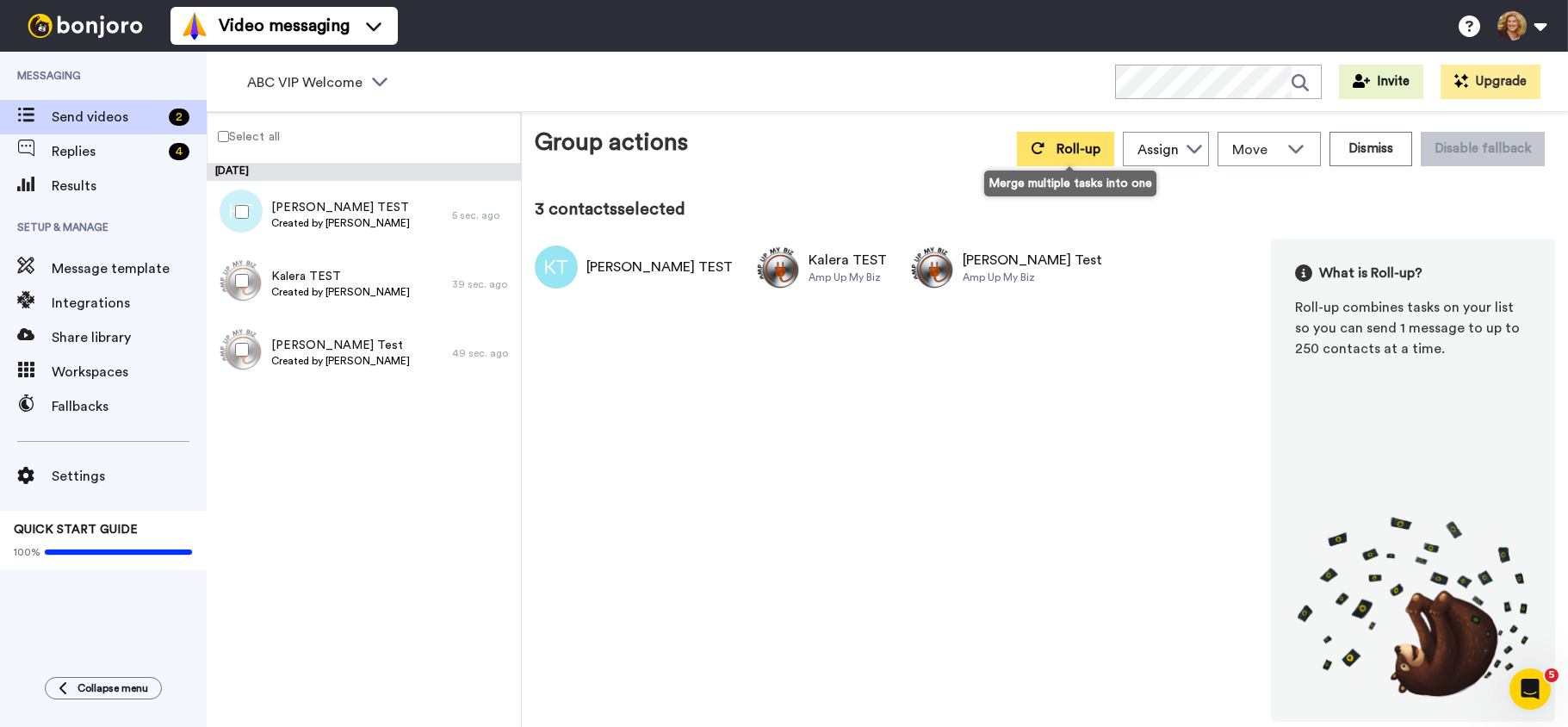
click at [1073, 147] on span "Roll-up" at bounding box center [1079, 150] width 44 height 14
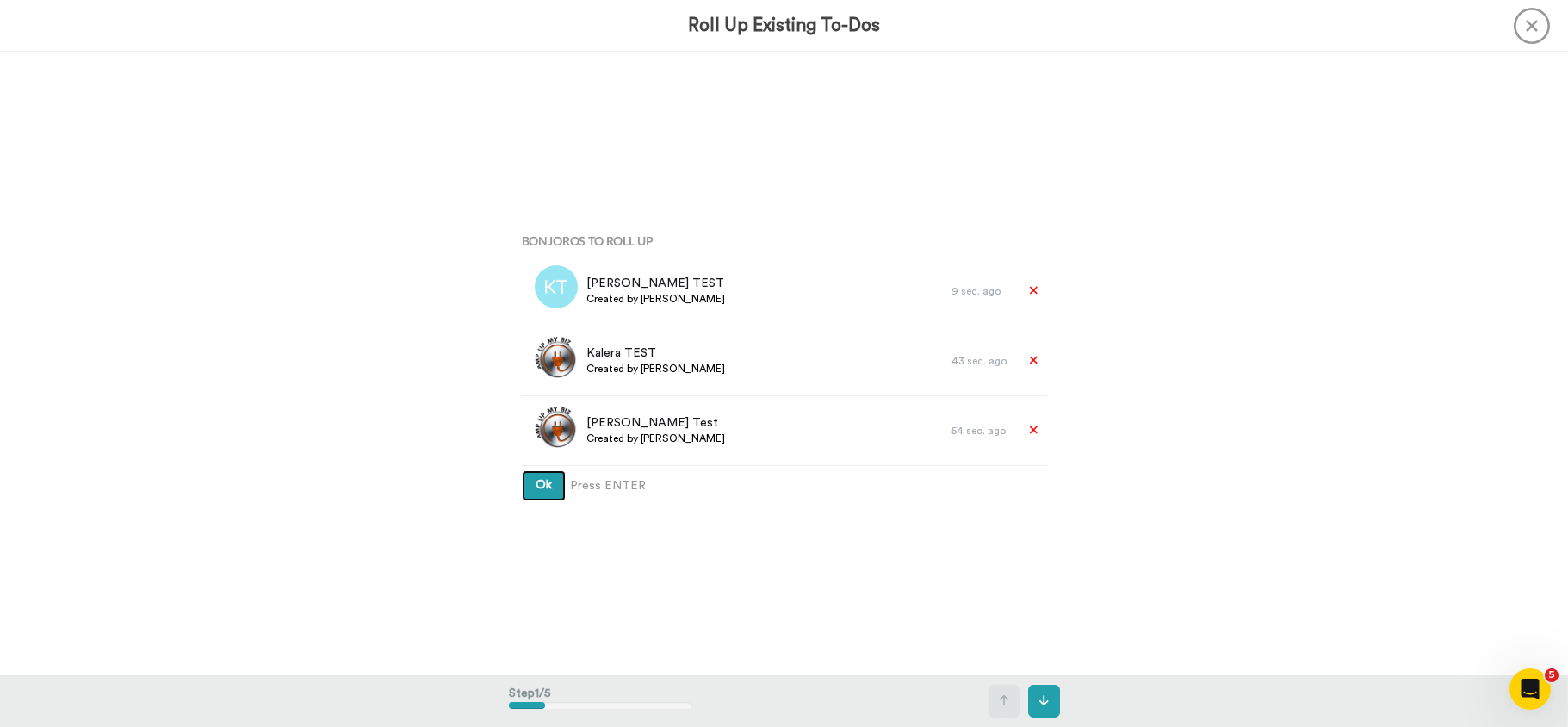
click at [542, 487] on span "Ok" at bounding box center [543, 485] width 16 height 12
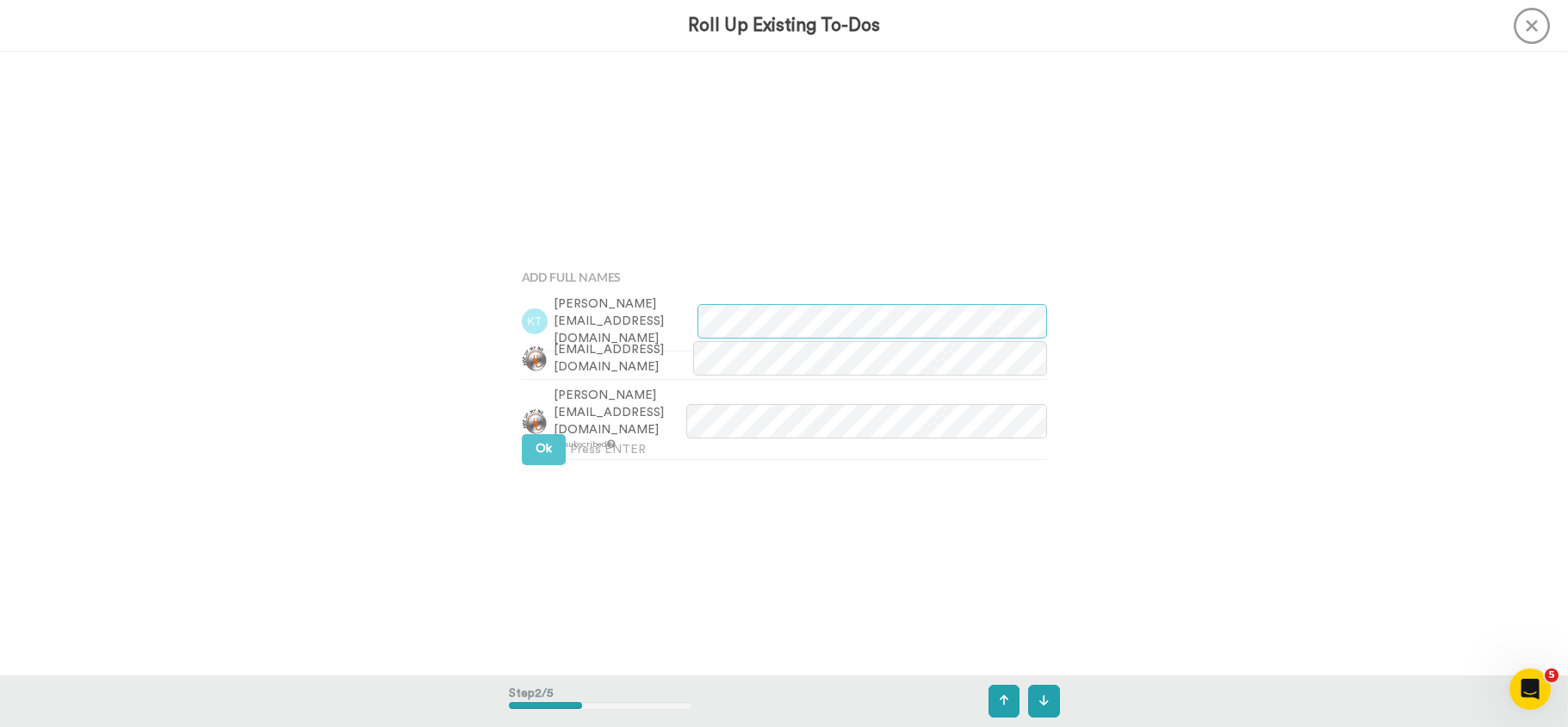
scroll to position [623, 0]
click at [535, 447] on span "Ok" at bounding box center [543, 449] width 16 height 12
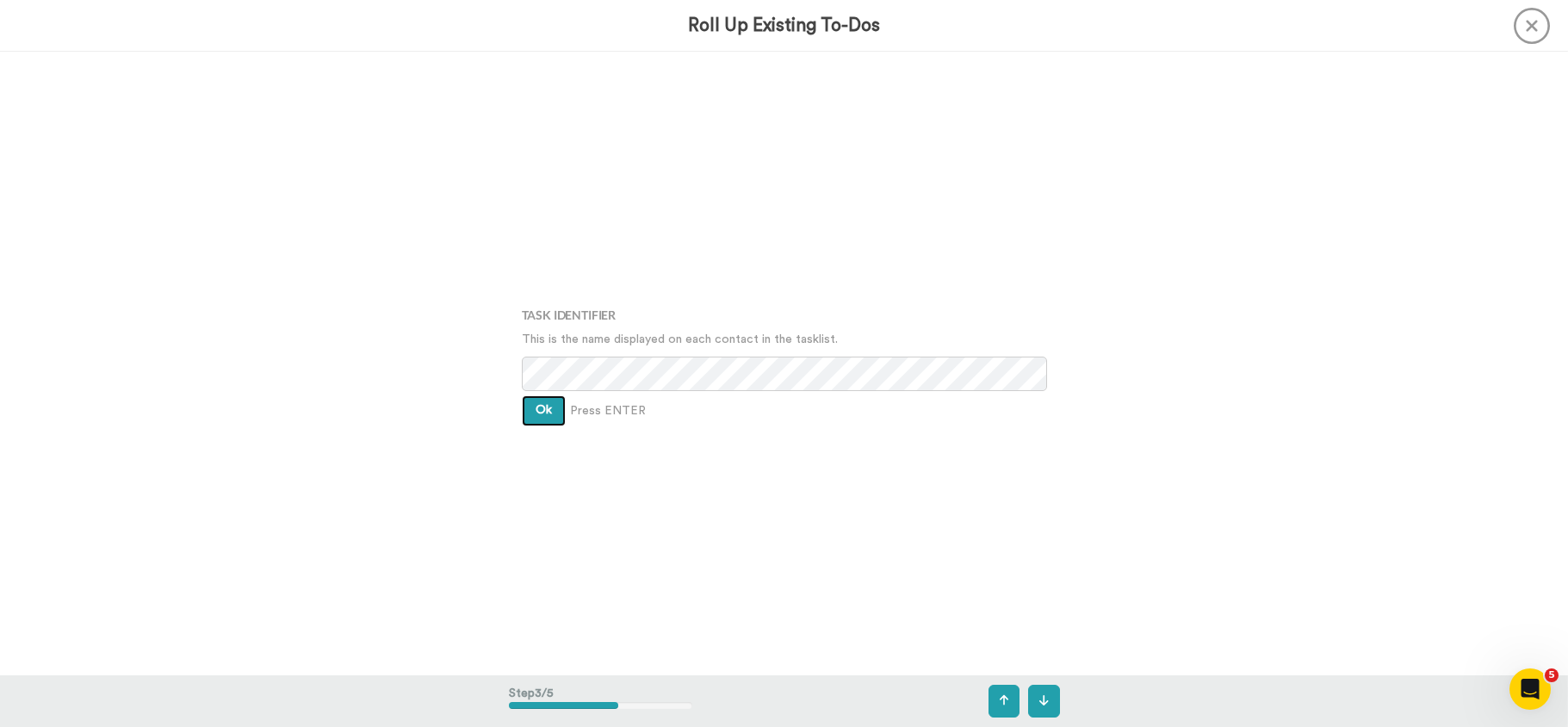
click at [539, 409] on span "Ok" at bounding box center [543, 410] width 16 height 12
click at [542, 403] on span "Ok" at bounding box center [543, 397] width 16 height 12
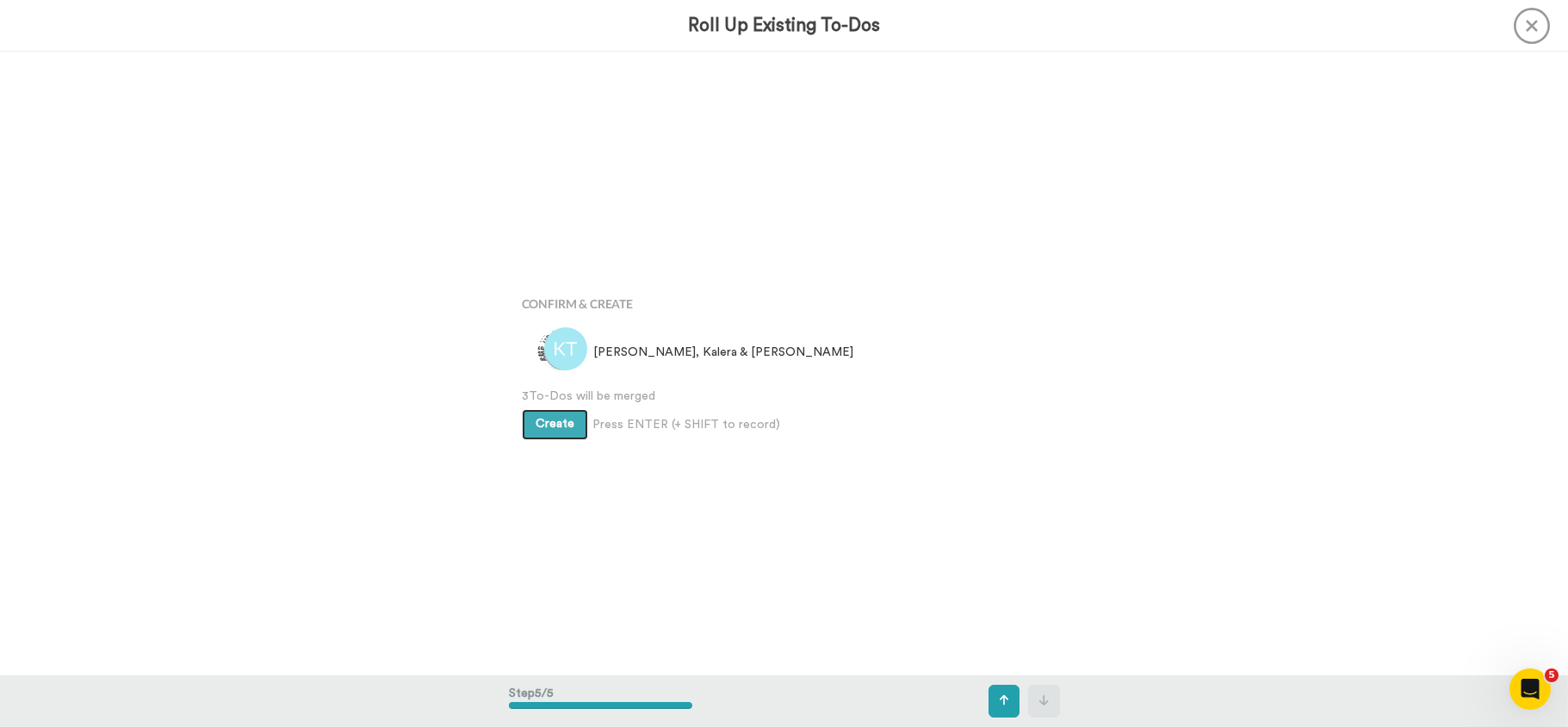
scroll to position [2494, 0]
click at [547, 426] on span "Create" at bounding box center [554, 423] width 39 height 12
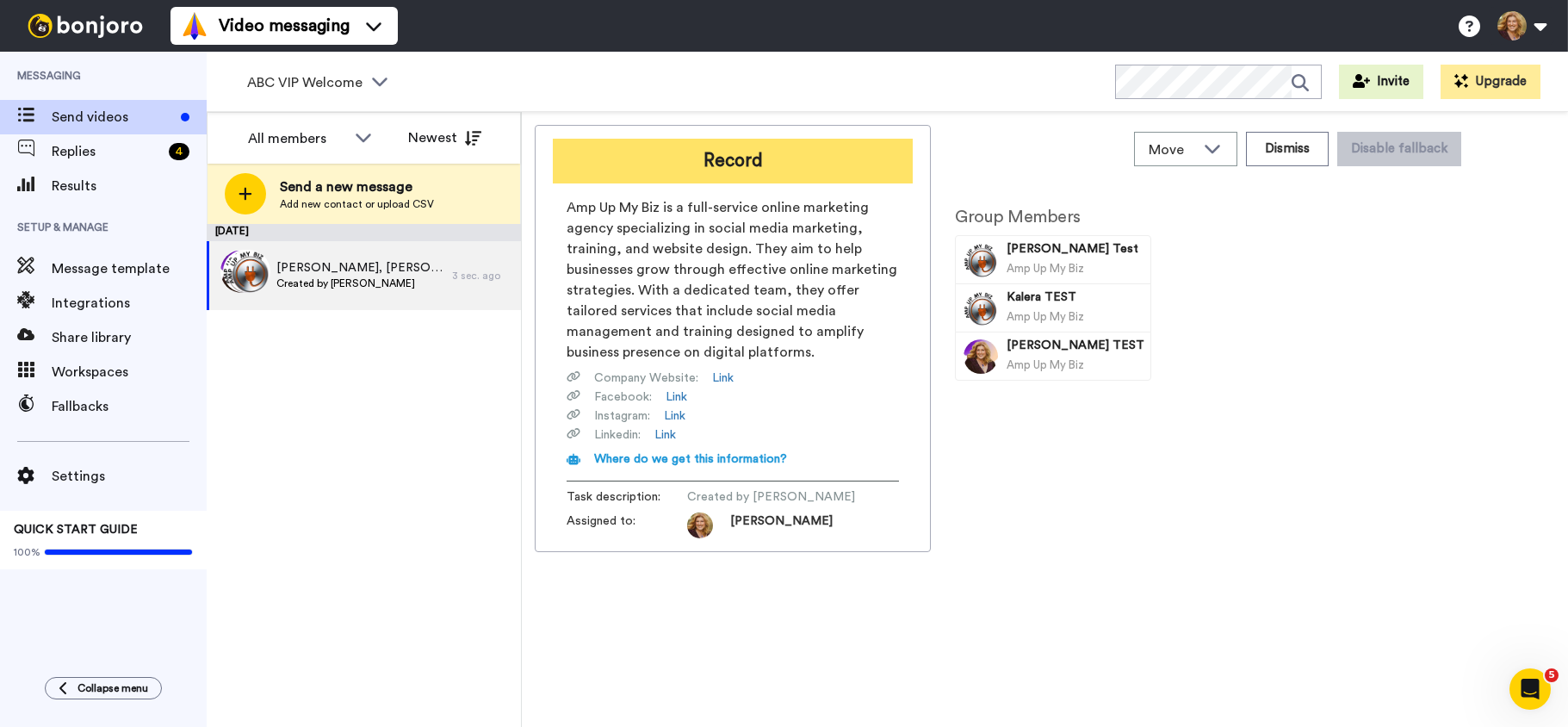
click at [731, 171] on button "Record" at bounding box center [733, 161] width 360 height 45
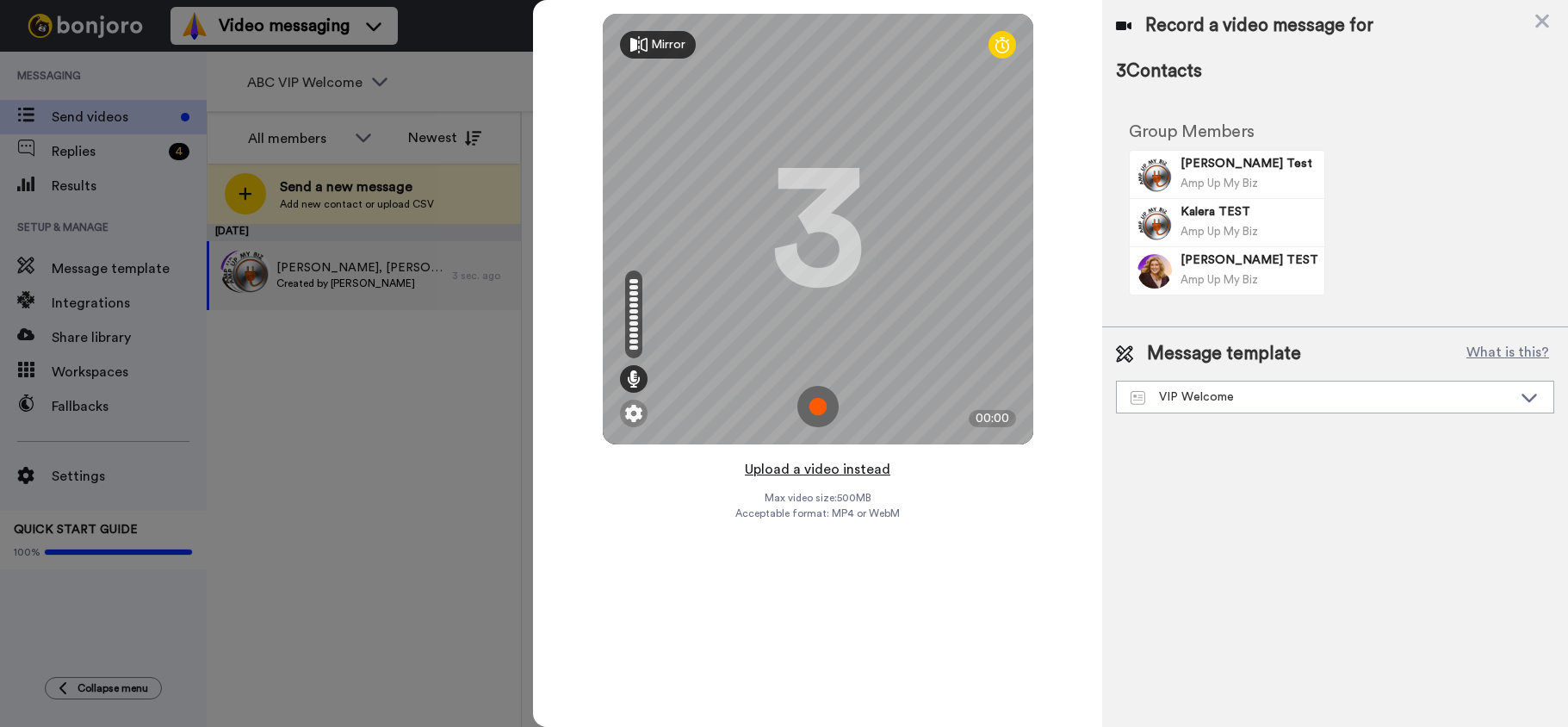
click at [807, 470] on button "Upload a video instead" at bounding box center [817, 470] width 156 height 22
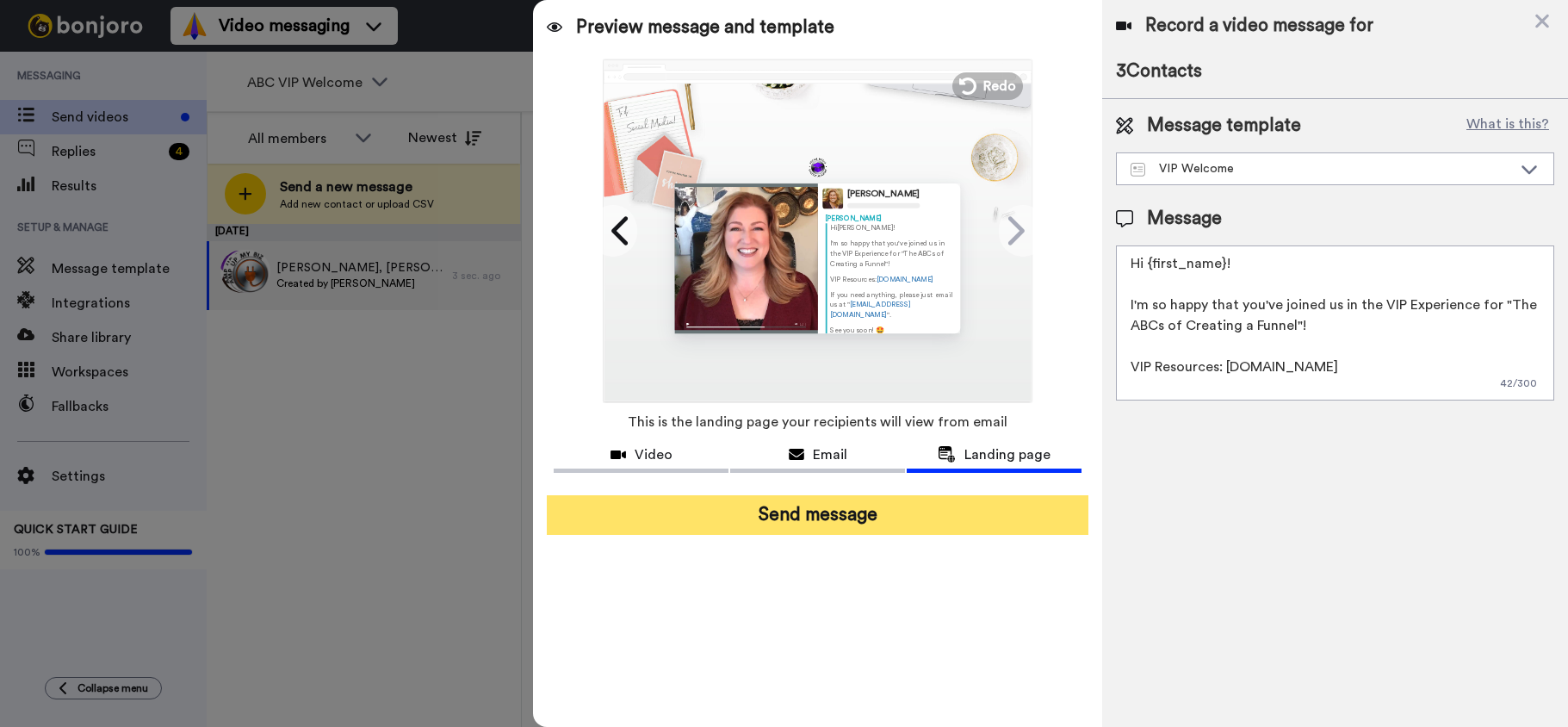
click at [855, 521] on button "Send message" at bounding box center [817, 516] width 541 height 40
